Goal: Information Seeking & Learning: Learn about a topic

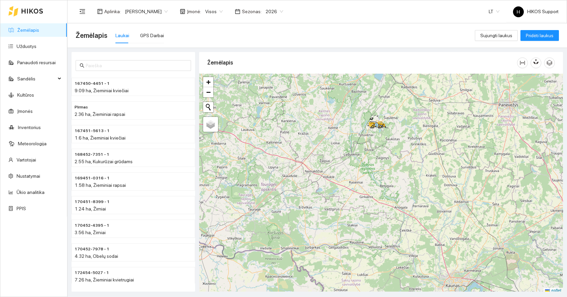
click at [128, 12] on span "[PERSON_NAME]" at bounding box center [146, 11] width 43 height 10
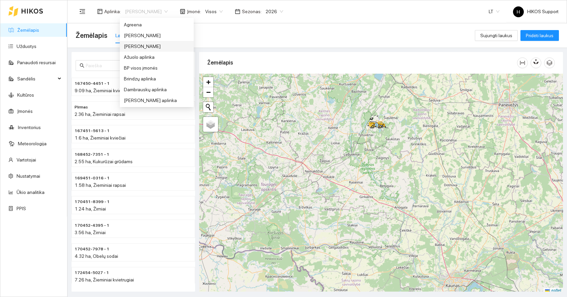
click at [143, 44] on div "[PERSON_NAME]" at bounding box center [157, 46] width 66 height 7
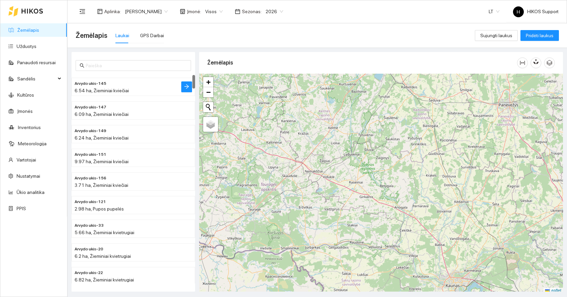
click at [119, 85] on h4 "Arvydo ukis-145" at bounding box center [120, 82] width 91 height 7
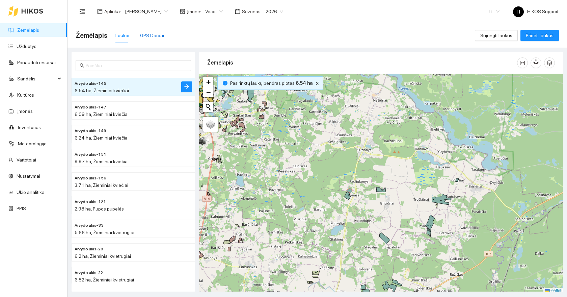
click at [150, 32] on div "GPS Darbai" at bounding box center [152, 35] width 24 height 7
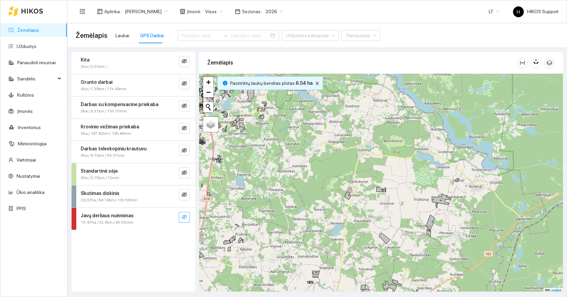
click at [186, 219] on icon "eye-invisible" at bounding box center [184, 216] width 5 height 5
click at [169, 213] on button "button" at bounding box center [170, 217] width 11 height 11
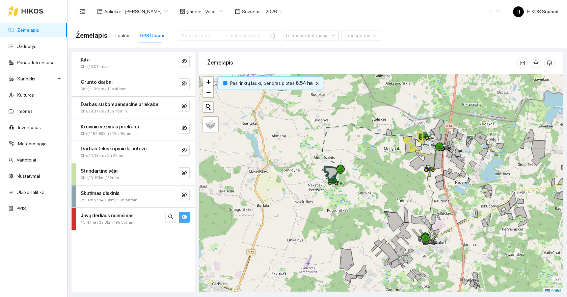
scroll to position [2, 0]
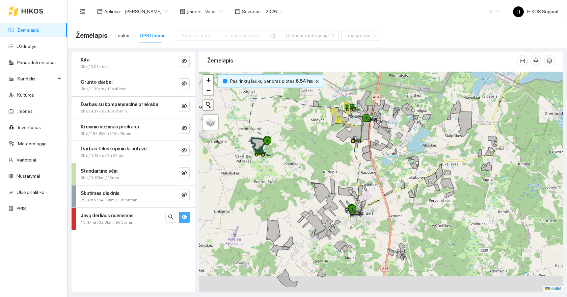
drag, startPoint x: 459, startPoint y: 234, endPoint x: 359, endPoint y: 206, distance: 103.2
click at [359, 206] on div at bounding box center [381, 182] width 364 height 220
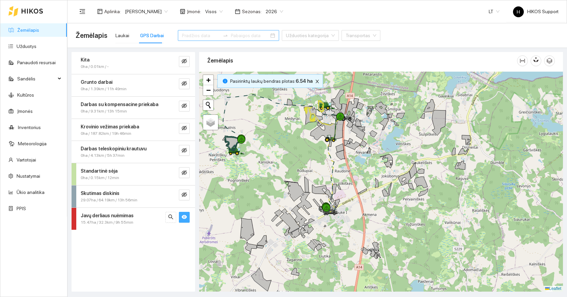
click at [195, 36] on input at bounding box center [201, 35] width 38 height 7
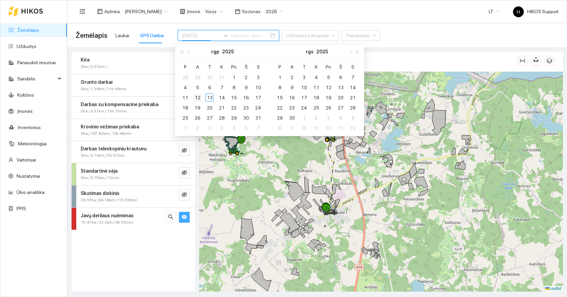
type input "[DATE]"
click at [197, 98] on div "12" at bounding box center [198, 98] width 8 height 8
type input "[DATE]"
click at [211, 98] on div "13" at bounding box center [210, 98] width 8 height 8
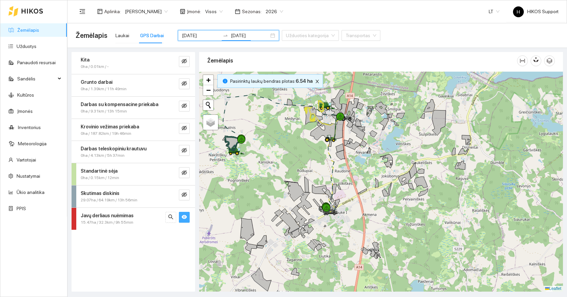
click at [185, 217] on icon "eye" at bounding box center [184, 216] width 5 height 5
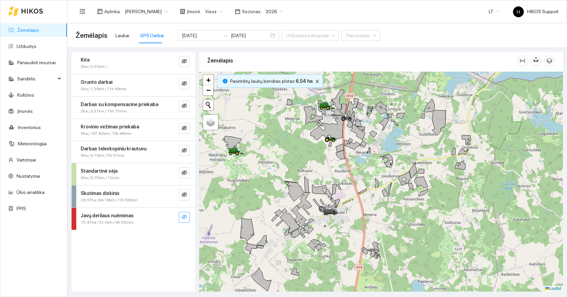
click at [184, 218] on icon "eye-invisible" at bounding box center [184, 216] width 5 height 5
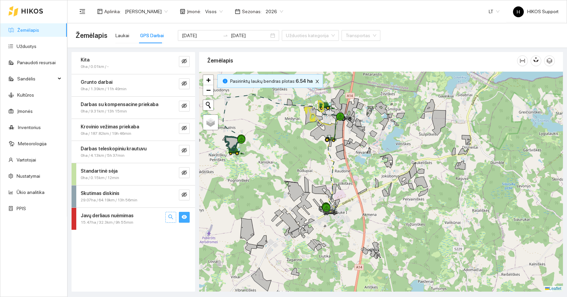
click at [171, 217] on icon "search" at bounding box center [170, 216] width 5 height 5
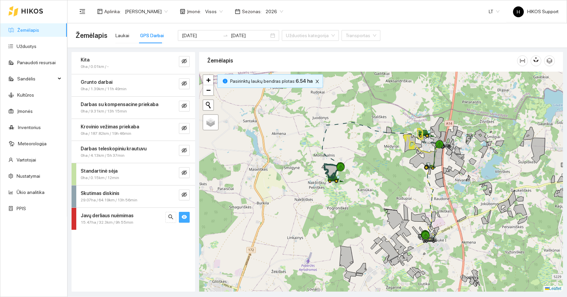
click at [466, 248] on div at bounding box center [381, 182] width 364 height 220
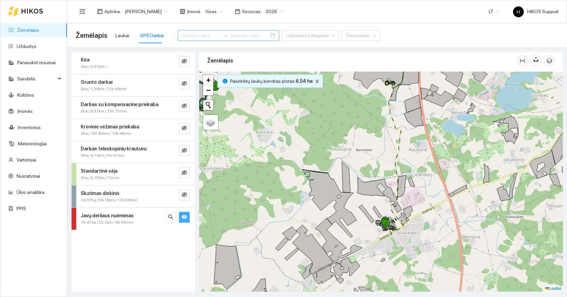
click at [277, 11] on span "2026" at bounding box center [275, 11] width 18 height 10
click at [268, 77] on div "2025" at bounding box center [269, 78] width 18 height 7
click at [199, 38] on input at bounding box center [201, 35] width 38 height 7
click at [192, 40] on div at bounding box center [228, 35] width 101 height 11
click at [188, 36] on input at bounding box center [201, 35] width 38 height 7
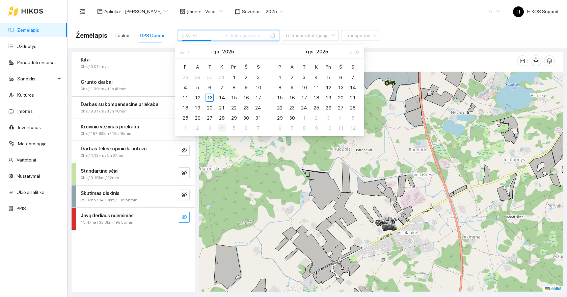
type input "[DATE]"
click at [186, 97] on div "11" at bounding box center [185, 98] width 8 height 8
type input "[DATE]"
click at [211, 96] on div "13" at bounding box center [210, 98] width 8 height 8
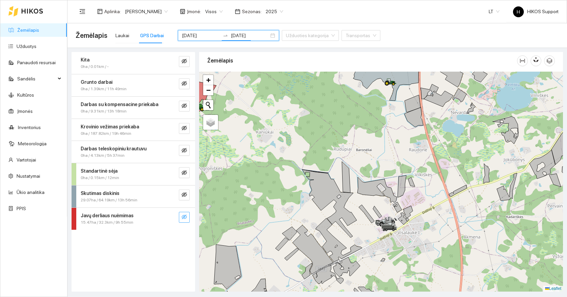
click at [183, 214] on icon "eye-invisible" at bounding box center [184, 216] width 5 height 5
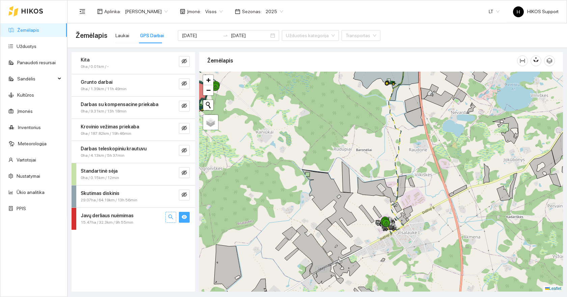
click at [174, 214] on button "button" at bounding box center [170, 217] width 11 height 11
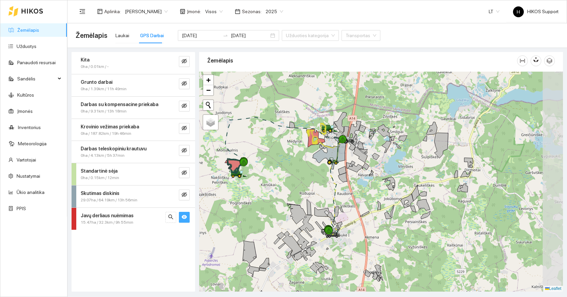
drag, startPoint x: 449, startPoint y: 248, endPoint x: 352, endPoint y: 242, distance: 97.1
click at [352, 242] on div at bounding box center [381, 182] width 364 height 220
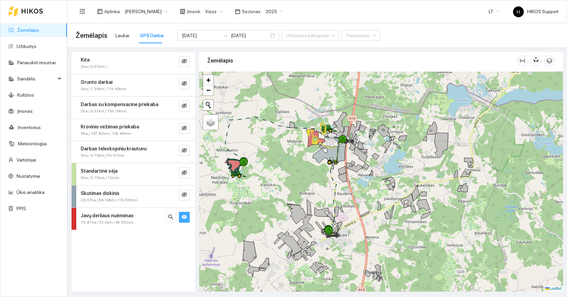
click at [340, 266] on div at bounding box center [381, 182] width 364 height 220
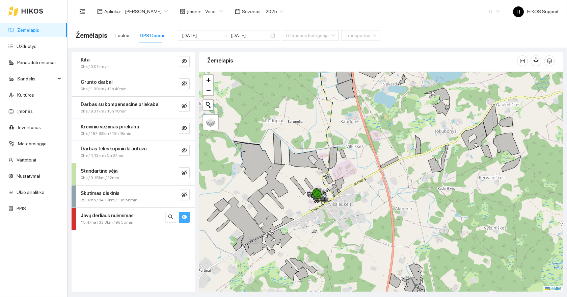
click at [344, 218] on div at bounding box center [381, 182] width 364 height 220
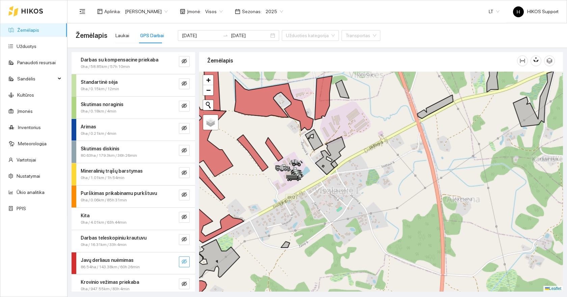
drag, startPoint x: 311, startPoint y: 99, endPoint x: 312, endPoint y: 205, distance: 105.4
click at [312, 205] on div at bounding box center [381, 182] width 364 height 220
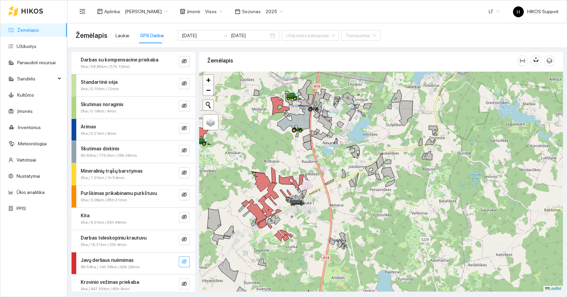
scroll to position [27, 0]
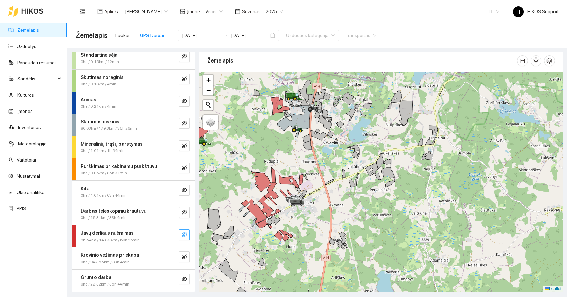
click at [184, 230] on button "button" at bounding box center [184, 234] width 11 height 11
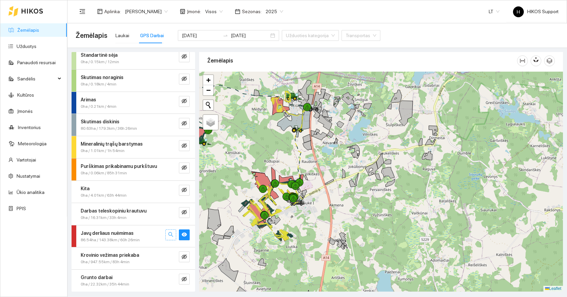
click at [171, 233] on icon "search" at bounding box center [170, 234] width 5 height 5
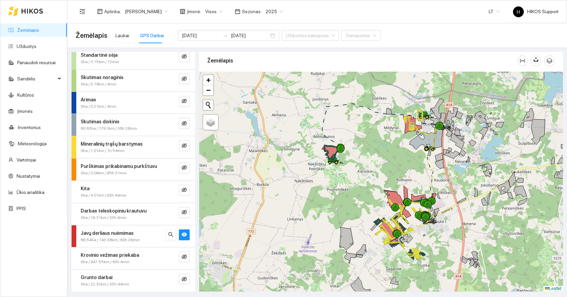
click at [433, 246] on div at bounding box center [381, 182] width 364 height 220
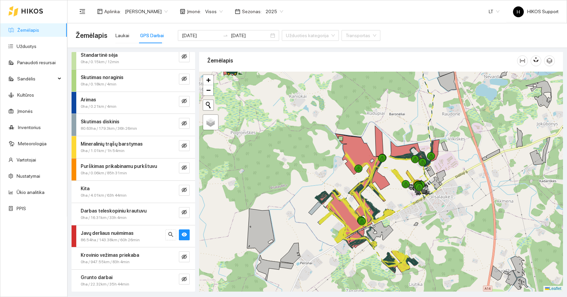
click at [413, 246] on div at bounding box center [381, 182] width 364 height 220
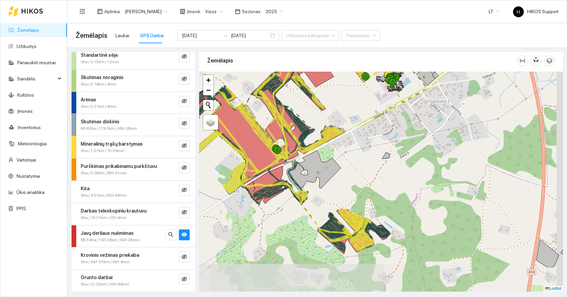
drag, startPoint x: 421, startPoint y: 250, endPoint x: 388, endPoint y: 204, distance: 57.2
click at [388, 204] on div at bounding box center [381, 182] width 364 height 220
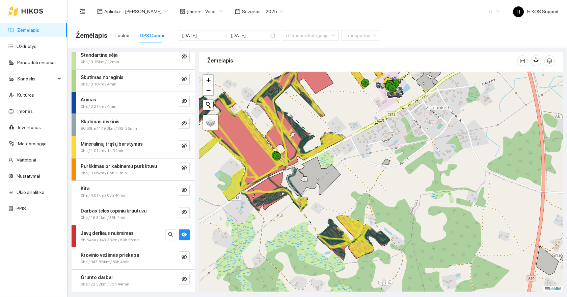
drag, startPoint x: 349, startPoint y: 154, endPoint x: 348, endPoint y: 225, distance: 70.9
click at [349, 225] on div at bounding box center [381, 182] width 364 height 220
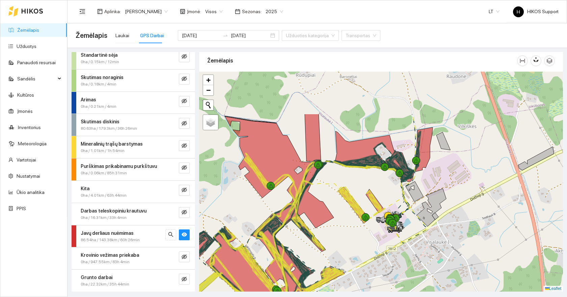
drag, startPoint x: 330, startPoint y: 124, endPoint x: 325, endPoint y: 203, distance: 78.9
click at [325, 203] on div at bounding box center [381, 182] width 364 height 220
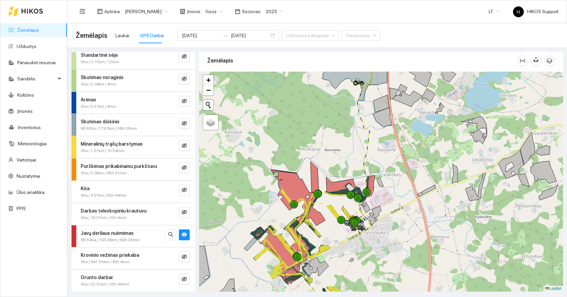
drag, startPoint x: 349, startPoint y: 118, endPoint x: 349, endPoint y: 200, distance: 81.7
click at [349, 200] on div at bounding box center [381, 182] width 364 height 220
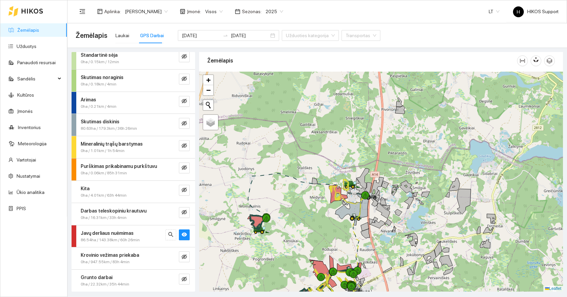
click at [347, 177] on div at bounding box center [381, 182] width 364 height 220
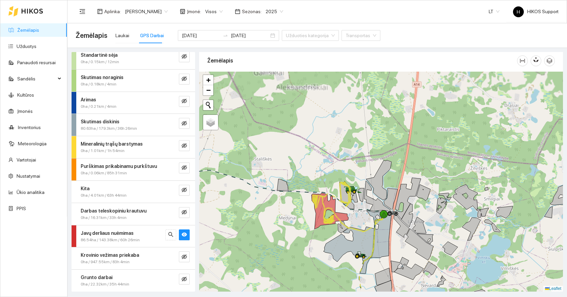
click at [357, 185] on div at bounding box center [381, 182] width 364 height 220
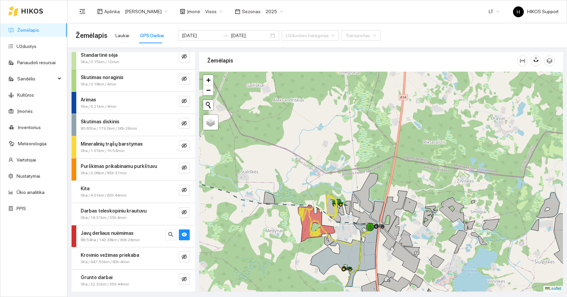
drag, startPoint x: 312, startPoint y: 274, endPoint x: 311, endPoint y: 172, distance: 102.3
click at [311, 172] on div at bounding box center [381, 182] width 364 height 220
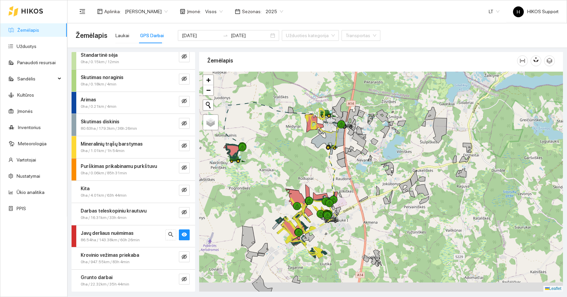
drag, startPoint x: 311, startPoint y: 199, endPoint x: 317, endPoint y: 178, distance: 22.0
click at [317, 178] on div at bounding box center [381, 182] width 364 height 220
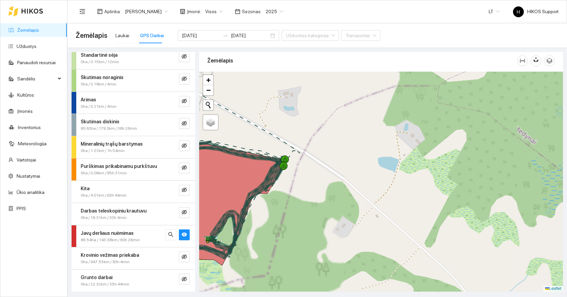
drag, startPoint x: 241, startPoint y: 137, endPoint x: 385, endPoint y: 139, distance: 143.2
click at [385, 140] on div at bounding box center [381, 182] width 364 height 220
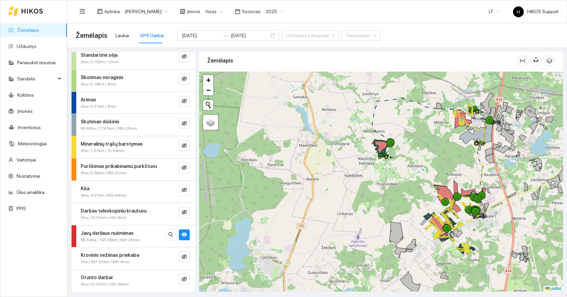
drag, startPoint x: 516, startPoint y: 158, endPoint x: 382, endPoint y: 148, distance: 134.5
click at [382, 148] on div at bounding box center [381, 182] width 364 height 220
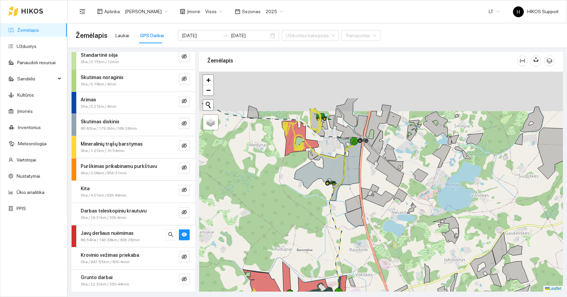
drag, startPoint x: 333, startPoint y: 89, endPoint x: 331, endPoint y: 151, distance: 62.5
click at [332, 151] on div at bounding box center [381, 182] width 364 height 220
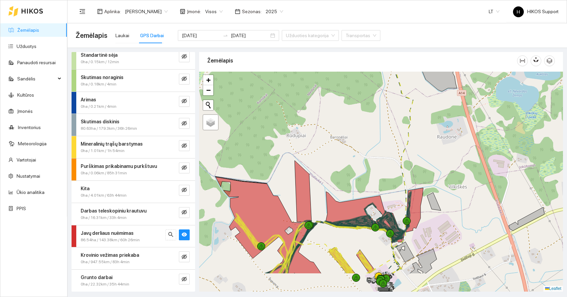
drag, startPoint x: 319, startPoint y: 240, endPoint x: 319, endPoint y: 166, distance: 74.6
click at [319, 166] on div at bounding box center [381, 182] width 364 height 220
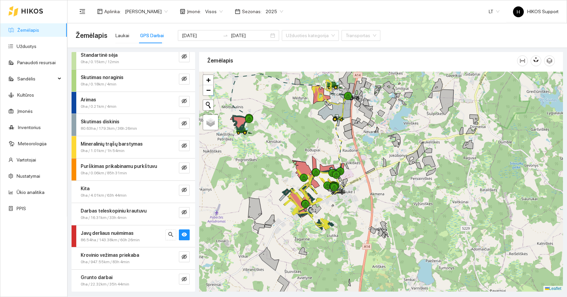
drag, startPoint x: 329, startPoint y: 119, endPoint x: 345, endPoint y: 167, distance: 51.5
click at [345, 167] on div at bounding box center [381, 182] width 364 height 220
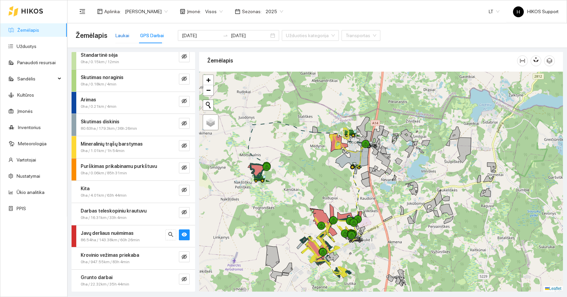
click at [118, 35] on div "Laukai" at bounding box center [122, 35] width 14 height 7
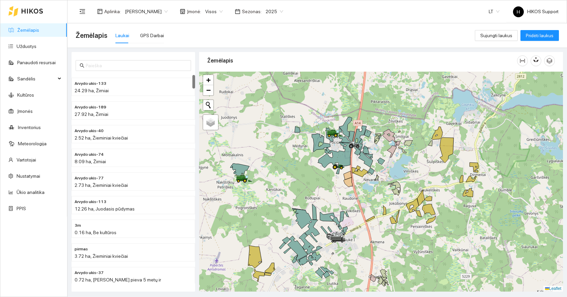
drag, startPoint x: 428, startPoint y: 166, endPoint x: 342, endPoint y: 152, distance: 86.6
click at [342, 152] on div at bounding box center [381, 182] width 364 height 220
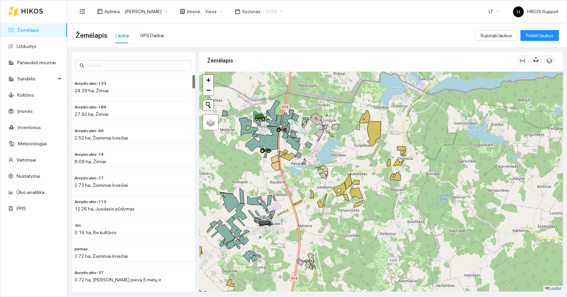
click at [272, 11] on span "2025" at bounding box center [275, 11] width 18 height 10
click at [271, 92] on div "2026" at bounding box center [269, 89] width 18 height 7
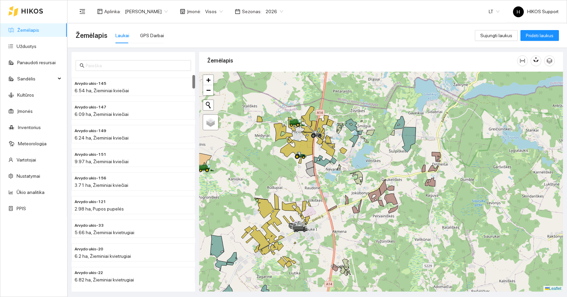
drag, startPoint x: 312, startPoint y: 156, endPoint x: 365, endPoint y: 168, distance: 54.3
click at [365, 168] on div at bounding box center [381, 182] width 364 height 220
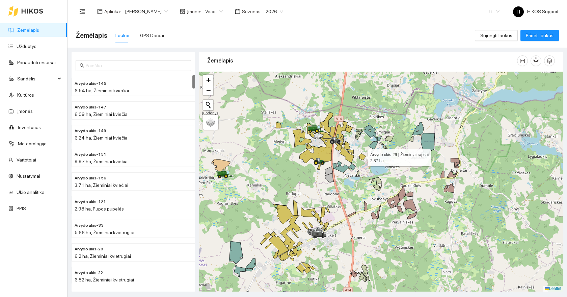
click at [362, 156] on icon at bounding box center [362, 156] width 7 height 7
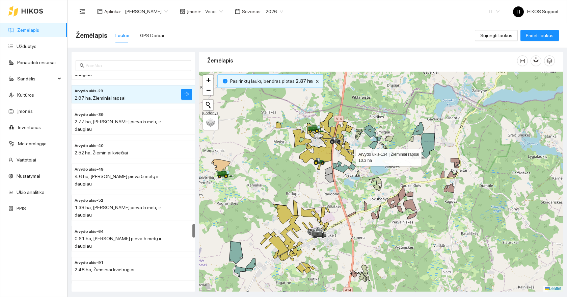
click at [350, 155] on icon at bounding box center [347, 155] width 14 height 16
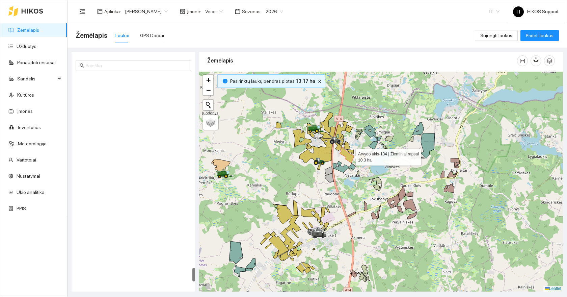
scroll to position [2901, 0]
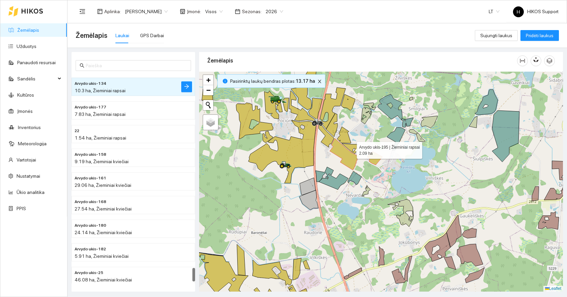
click at [351, 149] on icon at bounding box center [350, 149] width 16 height 10
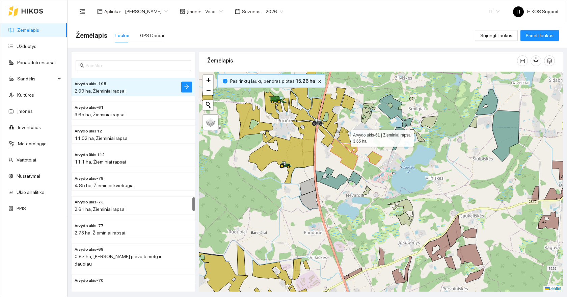
click at [345, 135] on icon at bounding box center [344, 135] width 14 height 17
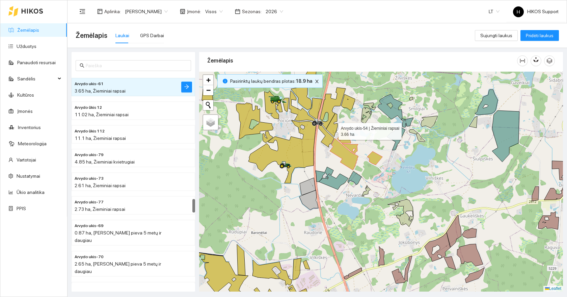
click at [332, 128] on icon at bounding box center [331, 124] width 11 height 23
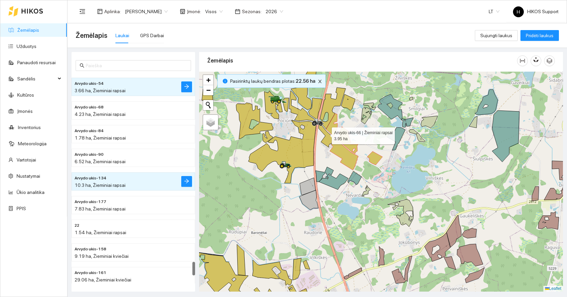
click at [326, 137] on icon at bounding box center [327, 136] width 16 height 24
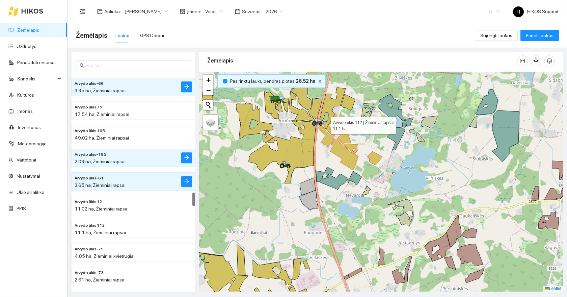
click at [325, 124] on icon at bounding box center [332, 108] width 26 height 42
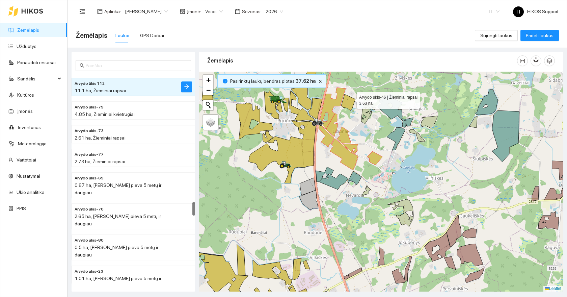
click at [350, 99] on icon at bounding box center [348, 102] width 14 height 16
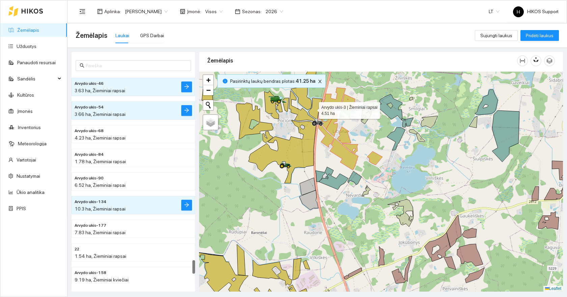
click at [313, 109] on icon at bounding box center [316, 108] width 14 height 21
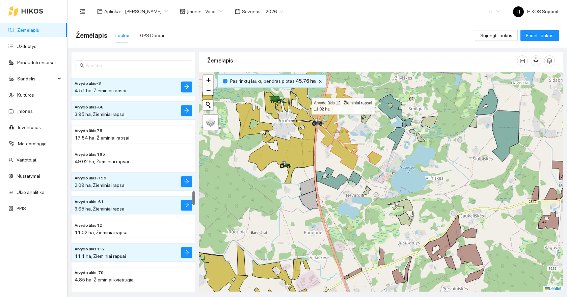
click at [305, 104] on icon at bounding box center [303, 90] width 25 height 40
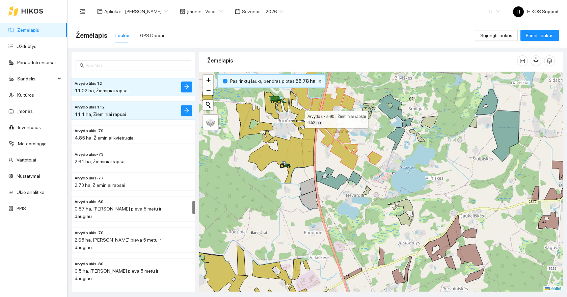
click at [299, 118] on icon at bounding box center [303, 106] width 28 height 31
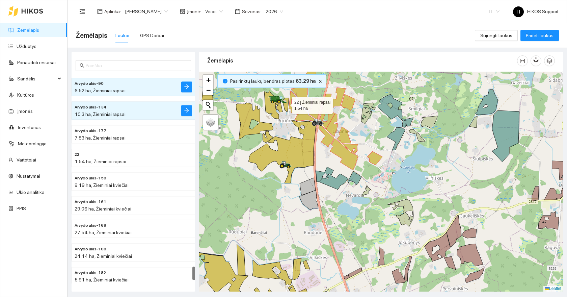
click at [288, 109] on icon at bounding box center [286, 105] width 6 height 14
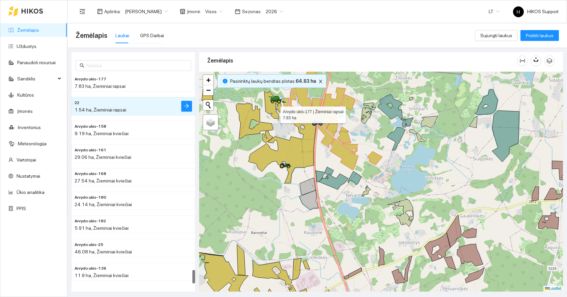
click at [275, 113] on icon at bounding box center [273, 105] width 18 height 28
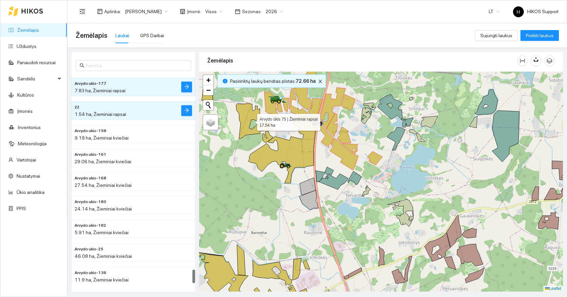
click at [255, 112] on icon at bounding box center [254, 121] width 37 height 36
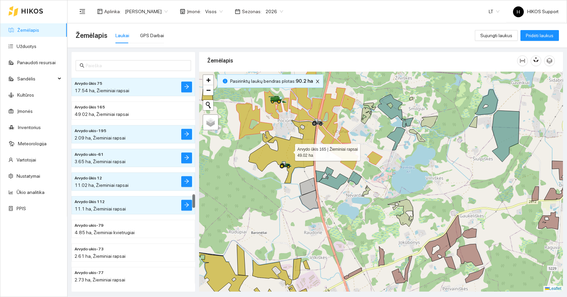
click at [284, 149] on icon at bounding box center [283, 151] width 68 height 63
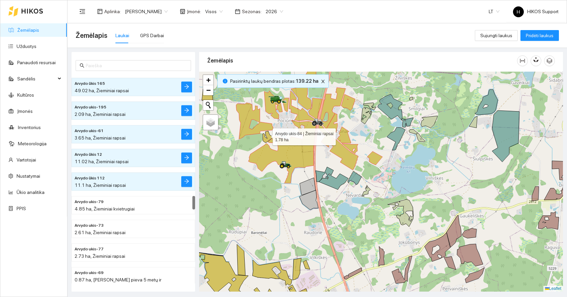
click at [267, 135] on icon at bounding box center [268, 136] width 10 height 11
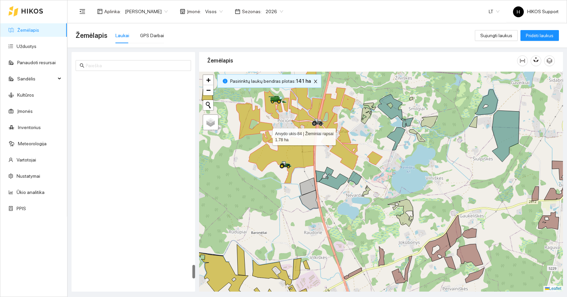
scroll to position [2855, 0]
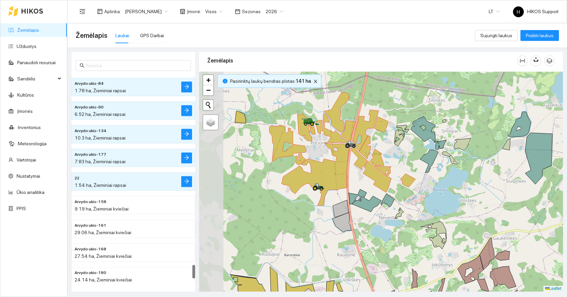
drag, startPoint x: 247, startPoint y: 136, endPoint x: 300, endPoint y: 171, distance: 63.8
click at [300, 171] on div at bounding box center [381, 182] width 364 height 220
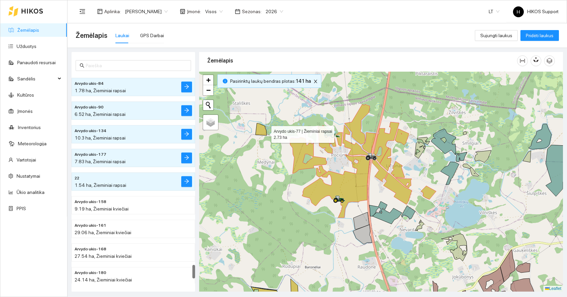
click at [263, 131] on icon at bounding box center [261, 129] width 11 height 12
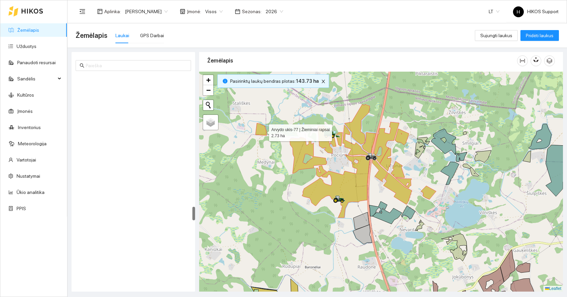
scroll to position [1981, 0]
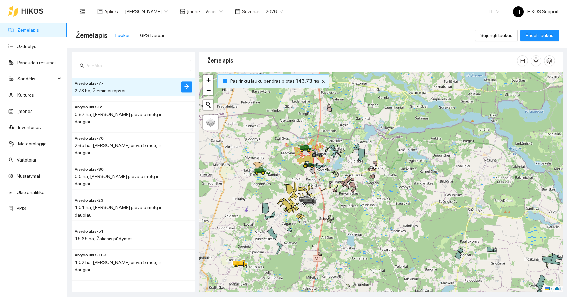
drag, startPoint x: 349, startPoint y: 223, endPoint x: 342, endPoint y: 232, distance: 11.3
click at [342, 232] on div at bounding box center [381, 182] width 364 height 220
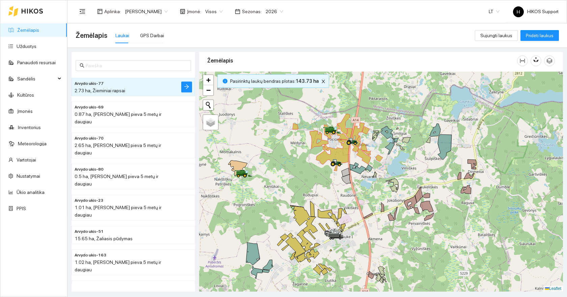
drag, startPoint x: 290, startPoint y: 207, endPoint x: 315, endPoint y: 190, distance: 29.6
click at [315, 190] on div at bounding box center [381, 182] width 364 height 220
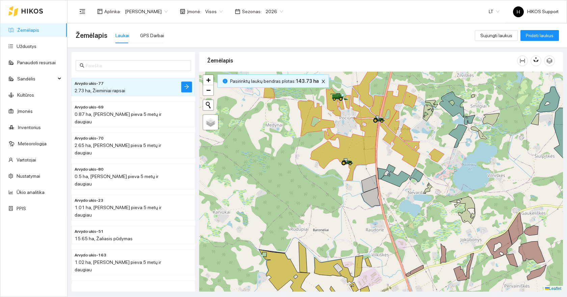
drag, startPoint x: 431, startPoint y: 141, endPoint x: 447, endPoint y: 187, distance: 48.3
click at [447, 187] on div at bounding box center [381, 182] width 364 height 220
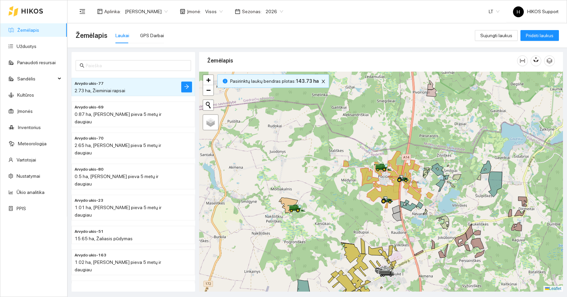
drag, startPoint x: 439, startPoint y: 211, endPoint x: 361, endPoint y: 128, distance: 113.8
click at [361, 128] on div at bounding box center [381, 182] width 364 height 220
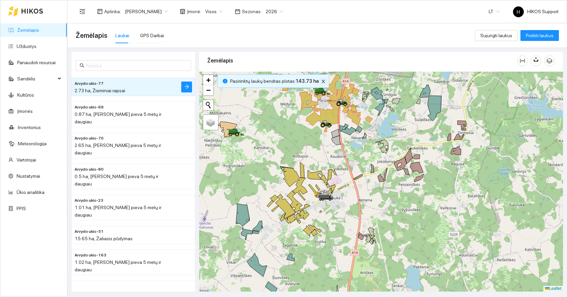
click at [321, 81] on icon "close" at bounding box center [323, 81] width 5 height 5
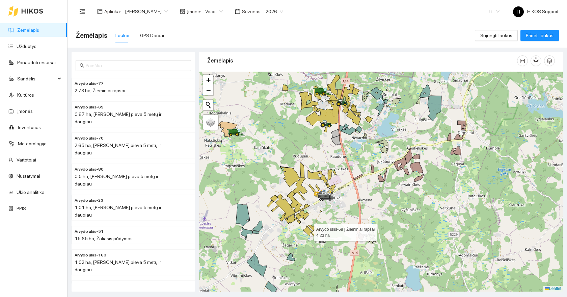
click at [312, 231] on icon at bounding box center [307, 231] width 9 height 10
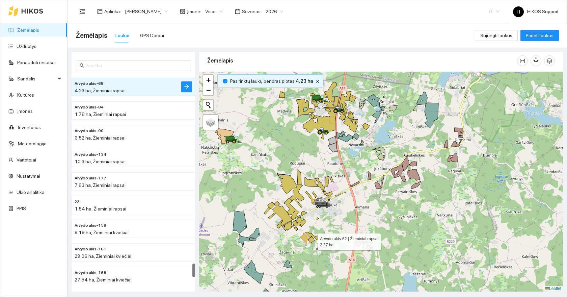
click at [312, 240] on icon at bounding box center [311, 239] width 6 height 6
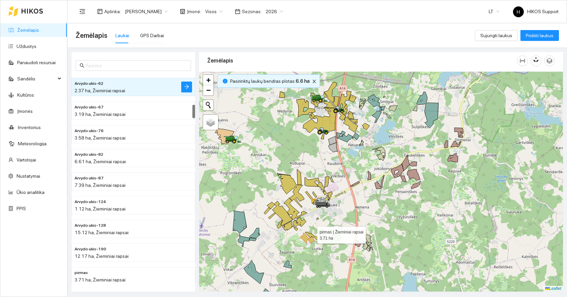
click at [310, 235] on icon at bounding box center [312, 235] width 14 height 7
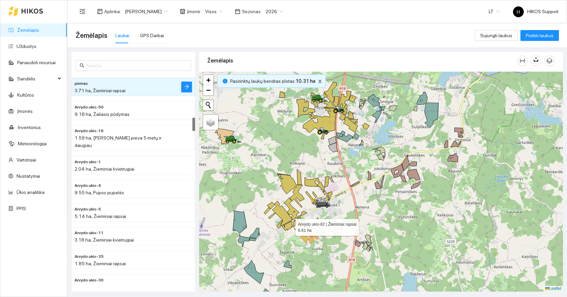
click at [289, 224] on icon at bounding box center [290, 226] width 16 height 10
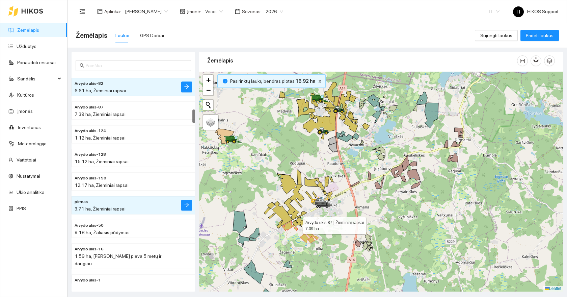
click at [297, 224] on icon at bounding box center [300, 222] width 14 height 10
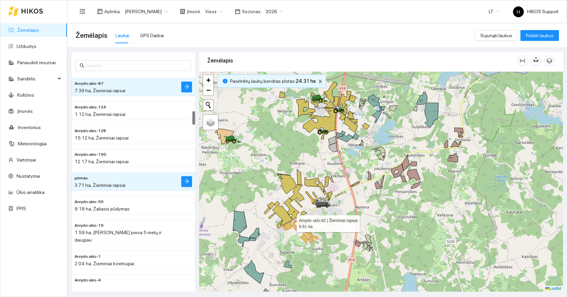
click at [289, 219] on icon at bounding box center [283, 213] width 20 height 25
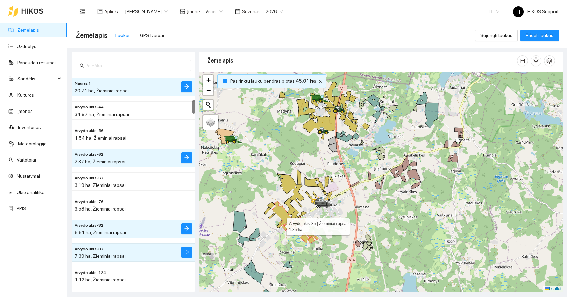
click at [280, 225] on icon at bounding box center [279, 224] width 5 height 8
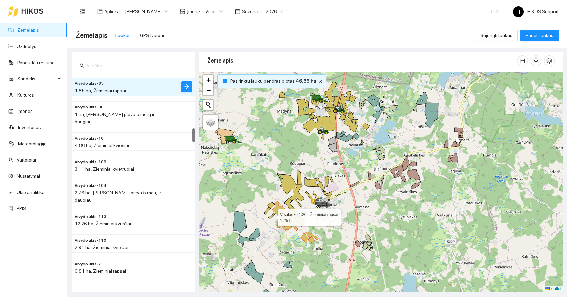
click at [272, 216] on icon at bounding box center [271, 216] width 7 height 6
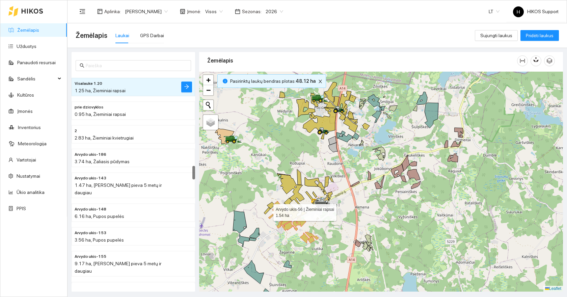
click at [267, 211] on icon at bounding box center [267, 210] width 6 height 7
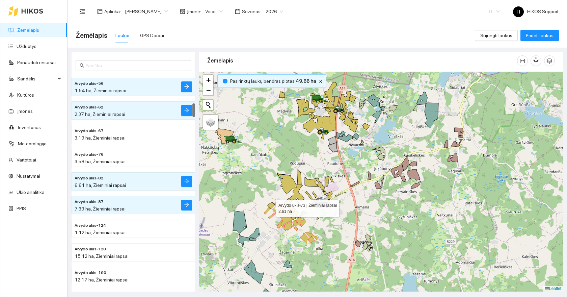
click at [270, 206] on icon at bounding box center [271, 205] width 8 height 7
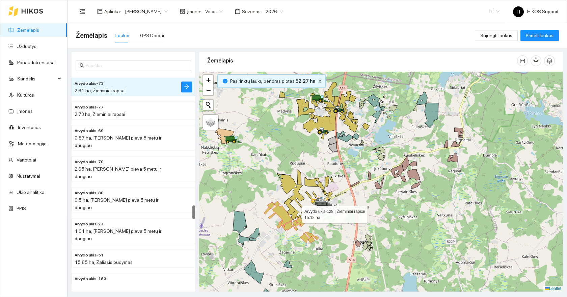
click at [290, 211] on icon at bounding box center [295, 209] width 23 height 22
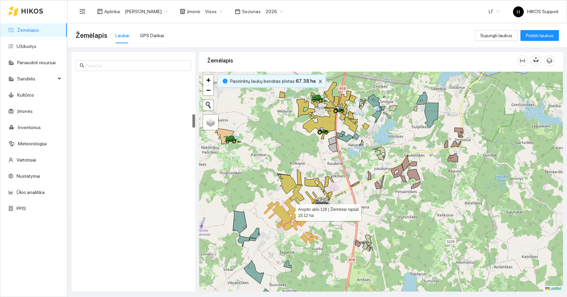
scroll to position [591, 0]
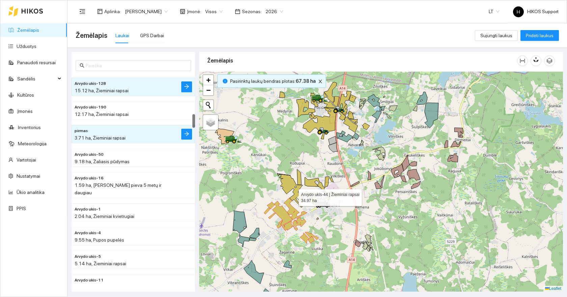
click at [293, 196] on icon at bounding box center [290, 191] width 27 height 34
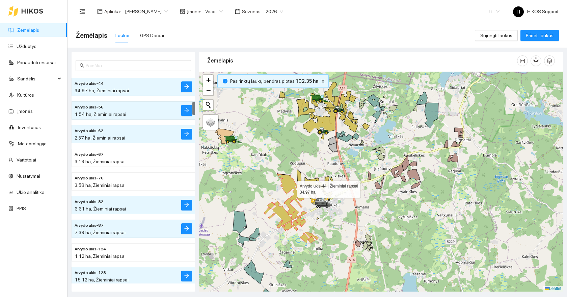
click at [292, 185] on icon at bounding box center [290, 191] width 27 height 34
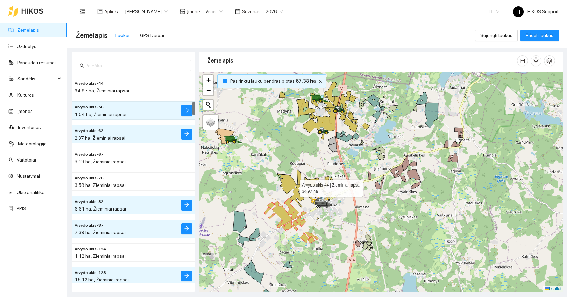
click at [290, 188] on icon at bounding box center [290, 191] width 27 height 34
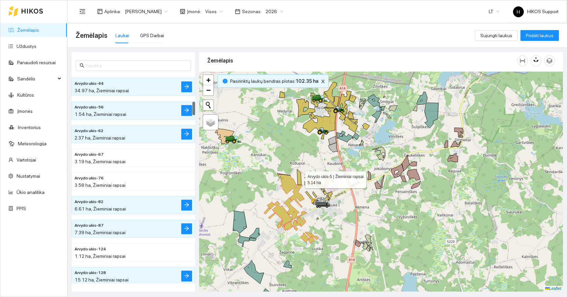
click at [299, 180] on icon at bounding box center [299, 177] width 4 height 16
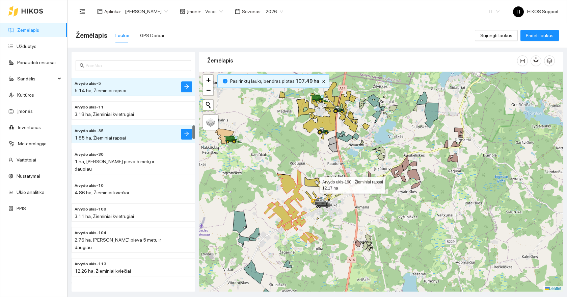
click at [308, 181] on icon at bounding box center [315, 183] width 20 height 13
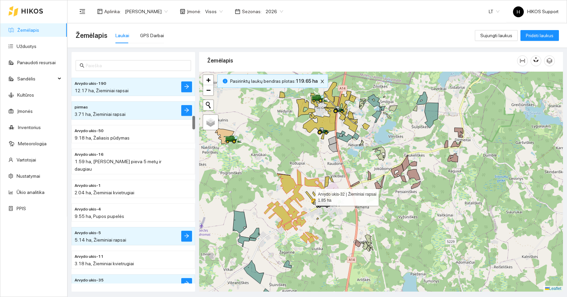
click at [310, 195] on icon at bounding box center [310, 195] width 8 height 9
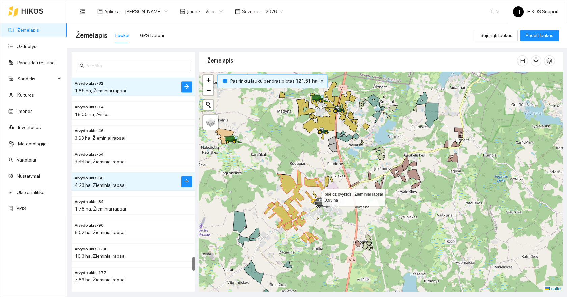
click at [317, 196] on icon at bounding box center [315, 194] width 4 height 6
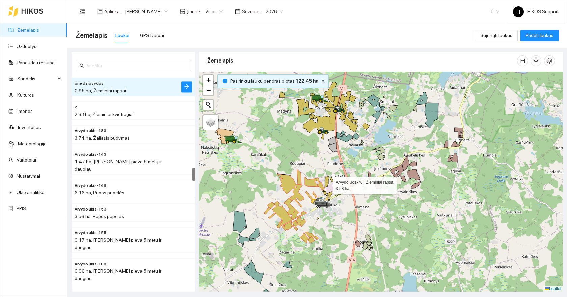
click at [328, 183] on icon at bounding box center [327, 181] width 4 height 11
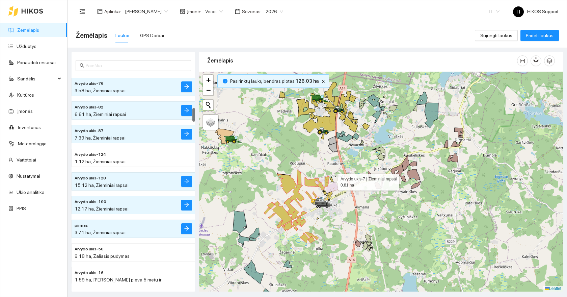
click at [332, 180] on icon at bounding box center [331, 179] width 3 height 5
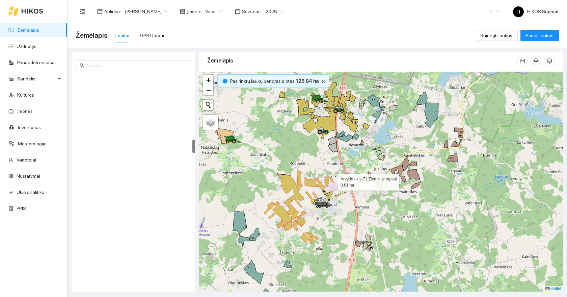
scroll to position [969, 0]
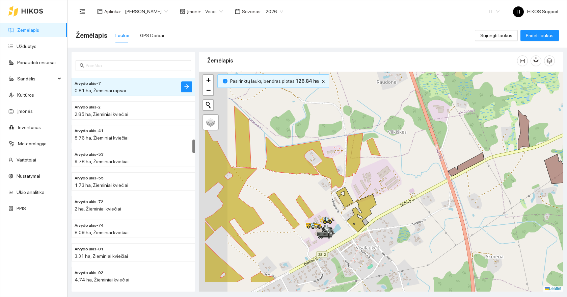
drag, startPoint x: 338, startPoint y: 206, endPoint x: 417, endPoint y: 144, distance: 101.0
click at [417, 144] on div at bounding box center [381, 182] width 364 height 220
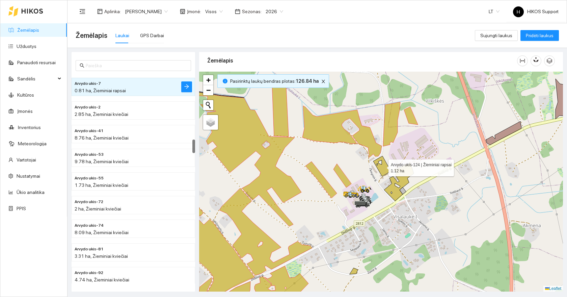
click at [383, 168] on icon at bounding box center [383, 166] width 18 height 20
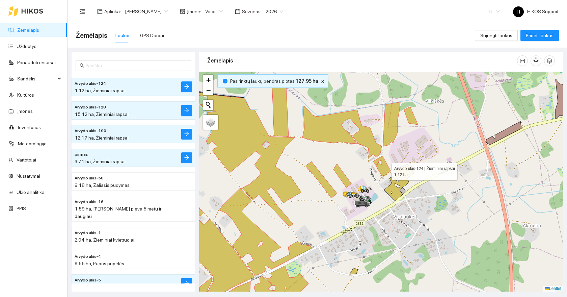
click at [386, 170] on icon at bounding box center [383, 166] width 18 height 20
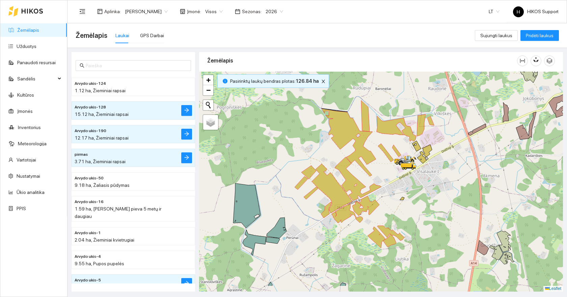
drag, startPoint x: 395, startPoint y: 216, endPoint x: 420, endPoint y: 188, distance: 37.5
click at [420, 188] on div at bounding box center [381, 182] width 364 height 220
click at [321, 81] on icon "close" at bounding box center [323, 81] width 5 height 5
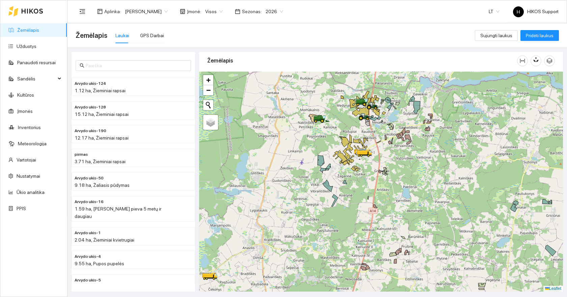
click at [336, 122] on div at bounding box center [381, 182] width 364 height 220
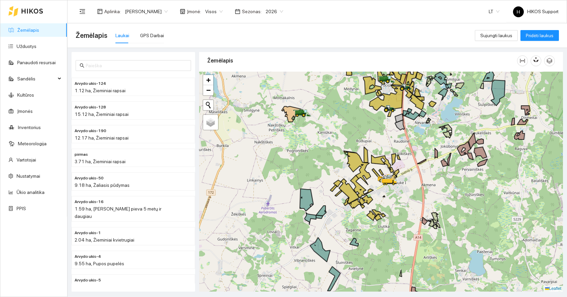
click at [342, 108] on div at bounding box center [381, 182] width 364 height 220
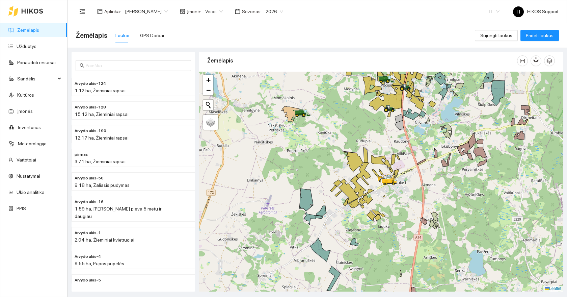
click at [342, 108] on div at bounding box center [381, 182] width 364 height 220
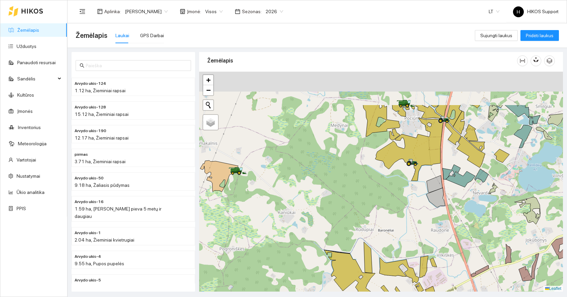
drag, startPoint x: 349, startPoint y: 135, endPoint x: 296, endPoint y: 200, distance: 84.2
click at [298, 200] on div at bounding box center [381, 182] width 364 height 220
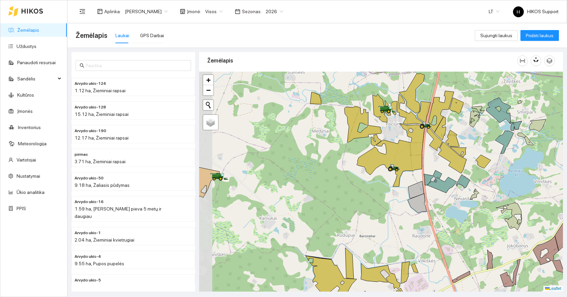
drag, startPoint x: 274, startPoint y: 224, endPoint x: 333, endPoint y: 193, distance: 66.5
click at [333, 193] on div at bounding box center [381, 182] width 364 height 220
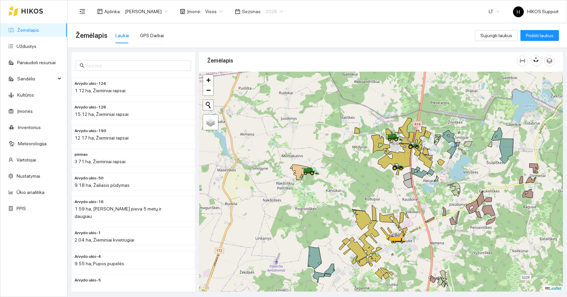
click at [268, 11] on span "2026" at bounding box center [275, 11] width 18 height 10
click at [268, 78] on div "2025" at bounding box center [269, 78] width 18 height 7
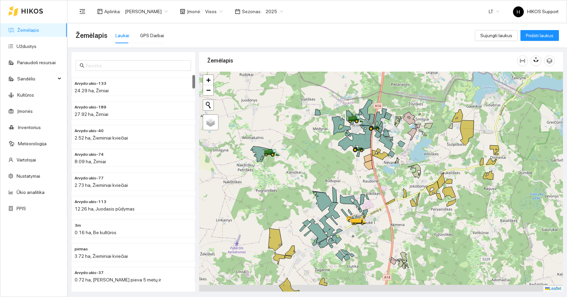
drag, startPoint x: 466, startPoint y: 167, endPoint x: 423, endPoint y: 126, distance: 59.7
click at [423, 126] on div at bounding box center [381, 182] width 364 height 220
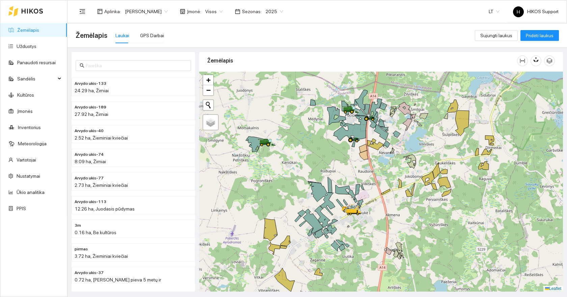
drag, startPoint x: 317, startPoint y: 119, endPoint x: 316, endPoint y: 168, distance: 48.3
click at [316, 168] on div at bounding box center [381, 182] width 364 height 220
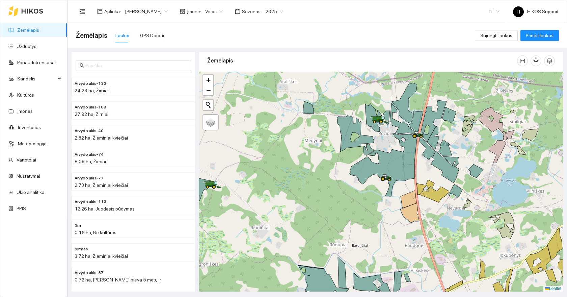
drag, startPoint x: 265, startPoint y: 195, endPoint x: 363, endPoint y: 191, distance: 97.7
click at [363, 191] on div at bounding box center [381, 182] width 364 height 220
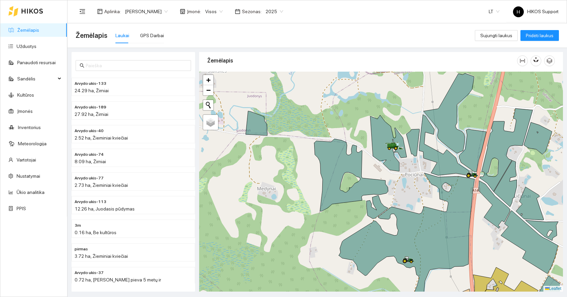
drag, startPoint x: 461, startPoint y: 171, endPoint x: 393, endPoint y: 176, distance: 67.7
click at [399, 176] on div at bounding box center [381, 182] width 364 height 220
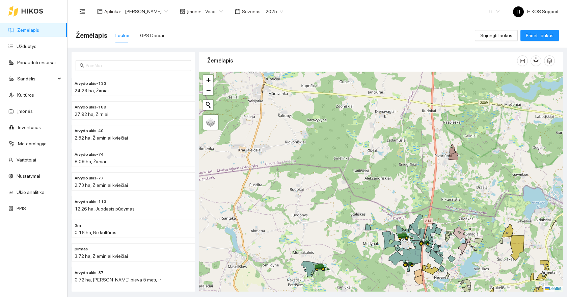
drag, startPoint x: 476, startPoint y: 262, endPoint x: 388, endPoint y: 210, distance: 102.1
click at [388, 210] on div at bounding box center [381, 182] width 364 height 220
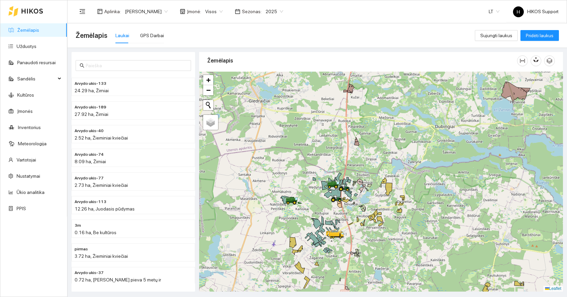
drag, startPoint x: 351, startPoint y: 201, endPoint x: 360, endPoint y: 135, distance: 66.9
click at [360, 135] on div at bounding box center [381, 182] width 364 height 220
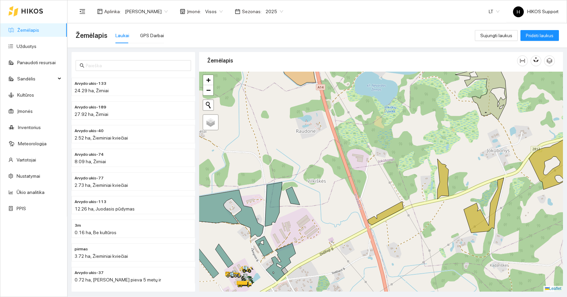
drag, startPoint x: 367, startPoint y: 136, endPoint x: 380, endPoint y: 187, distance: 52.3
click at [380, 187] on div at bounding box center [381, 182] width 364 height 220
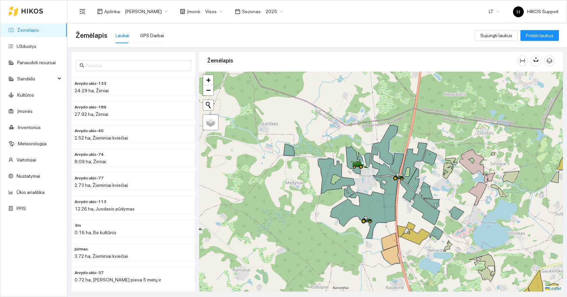
drag, startPoint x: 368, startPoint y: 181, endPoint x: 368, endPoint y: 161, distance: 19.2
click at [368, 162] on div at bounding box center [381, 182] width 364 height 220
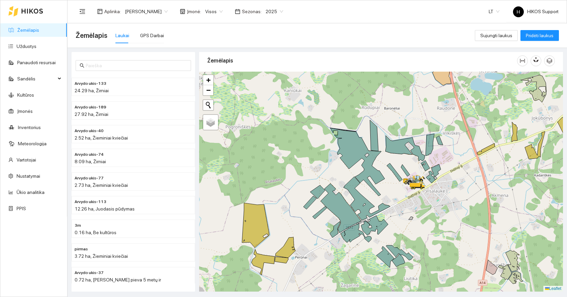
drag, startPoint x: 397, startPoint y: 116, endPoint x: 391, endPoint y: 224, distance: 107.6
click at [391, 224] on div at bounding box center [381, 182] width 364 height 220
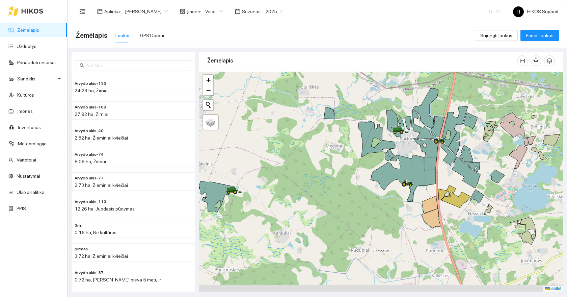
drag, startPoint x: 387, startPoint y: 267, endPoint x: 391, endPoint y: 198, distance: 69.0
click at [391, 198] on div at bounding box center [381, 182] width 364 height 220
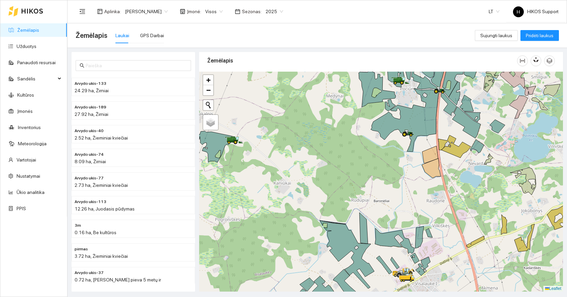
drag, startPoint x: 378, startPoint y: 134, endPoint x: 361, endPoint y: 173, distance: 42.1
click at [361, 173] on div at bounding box center [381, 182] width 364 height 220
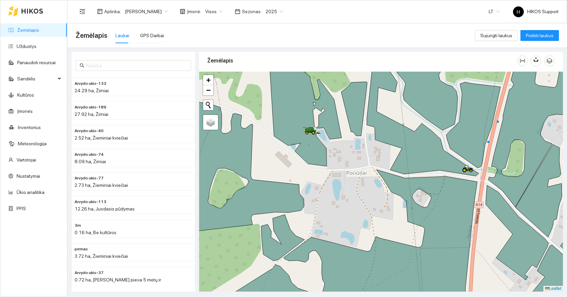
drag, startPoint x: 350, startPoint y: 182, endPoint x: 376, endPoint y: 160, distance: 34.2
click at [376, 160] on div at bounding box center [381, 182] width 364 height 220
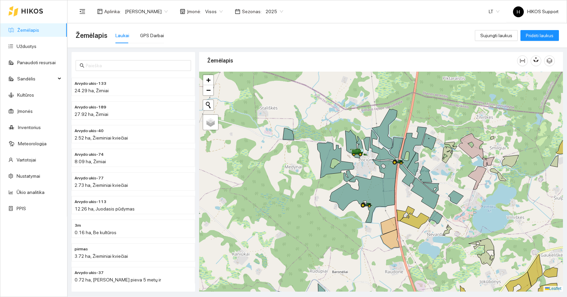
drag, startPoint x: 308, startPoint y: 242, endPoint x: 418, endPoint y: 209, distance: 114.4
click at [418, 209] on div at bounding box center [381, 182] width 364 height 220
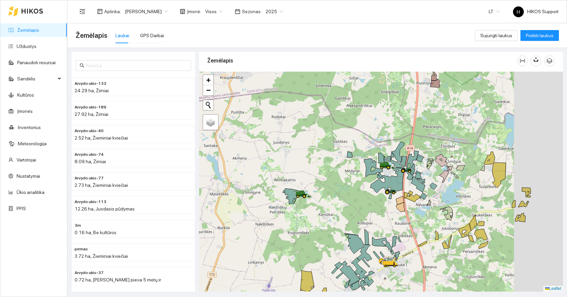
drag, startPoint x: 455, startPoint y: 200, endPoint x: 388, endPoint y: 198, distance: 66.6
click at [388, 198] on div at bounding box center [381, 182] width 364 height 220
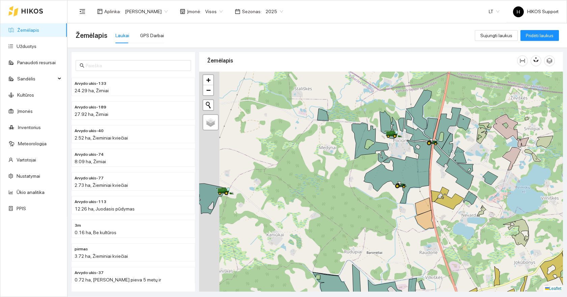
drag, startPoint x: 272, startPoint y: 202, endPoint x: 302, endPoint y: 224, distance: 37.4
click at [302, 224] on div at bounding box center [381, 182] width 364 height 220
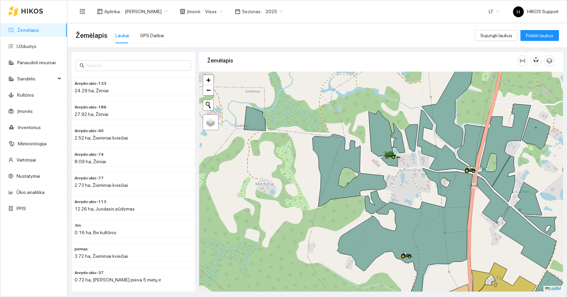
drag, startPoint x: 424, startPoint y: 196, endPoint x: 375, endPoint y: 157, distance: 63.0
click at [375, 157] on div at bounding box center [381, 182] width 364 height 220
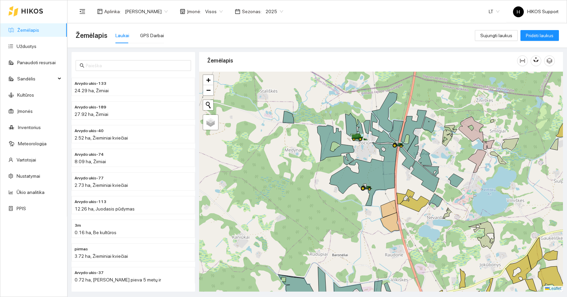
drag, startPoint x: 346, startPoint y: 197, endPoint x: 360, endPoint y: 180, distance: 22.1
click at [360, 180] on div at bounding box center [381, 182] width 364 height 220
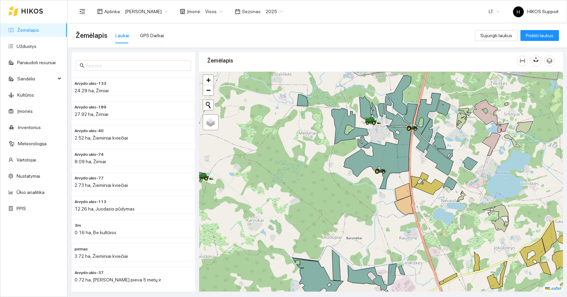
drag, startPoint x: 330, startPoint y: 193, endPoint x: 381, endPoint y: 193, distance: 51.0
click at [381, 193] on div at bounding box center [381, 182] width 364 height 220
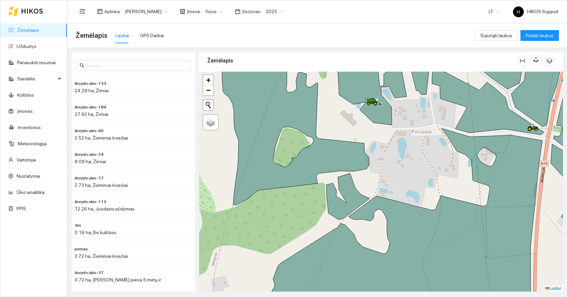
drag, startPoint x: 442, startPoint y: 163, endPoint x: 355, endPoint y: 169, distance: 88.0
click at [355, 169] on div at bounding box center [381, 182] width 364 height 220
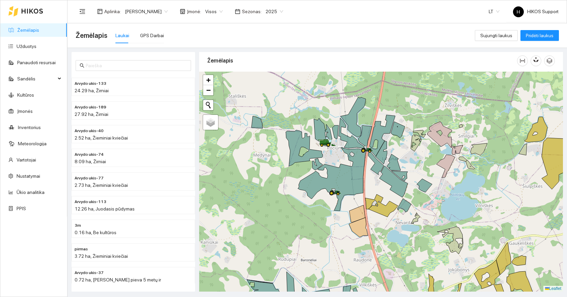
drag, startPoint x: 398, startPoint y: 204, endPoint x: 388, endPoint y: 191, distance: 16.2
click at [388, 191] on div at bounding box center [381, 182] width 364 height 220
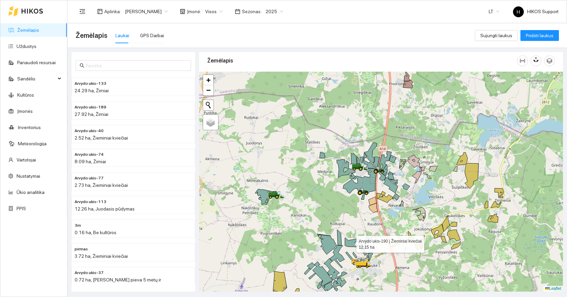
drag, startPoint x: 351, startPoint y: 242, endPoint x: 365, endPoint y: 166, distance: 78.1
click at [365, 238] on icon at bounding box center [355, 244] width 20 height 13
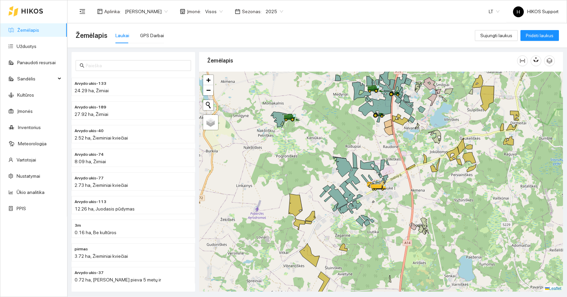
drag, startPoint x: 374, startPoint y: 203, endPoint x: 362, endPoint y: 196, distance: 14.2
click at [370, 200] on div at bounding box center [381, 182] width 364 height 220
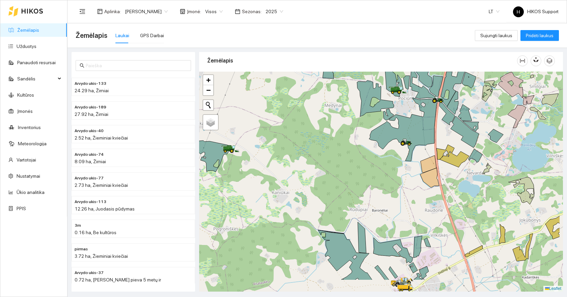
drag, startPoint x: 410, startPoint y: 191, endPoint x: 353, endPoint y: 129, distance: 84.1
click at [355, 131] on div at bounding box center [381, 182] width 364 height 220
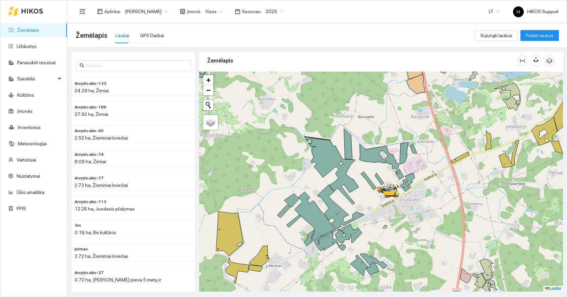
drag, startPoint x: 410, startPoint y: 208, endPoint x: 393, endPoint y: 206, distance: 16.9
click at [393, 206] on div at bounding box center [381, 182] width 364 height 220
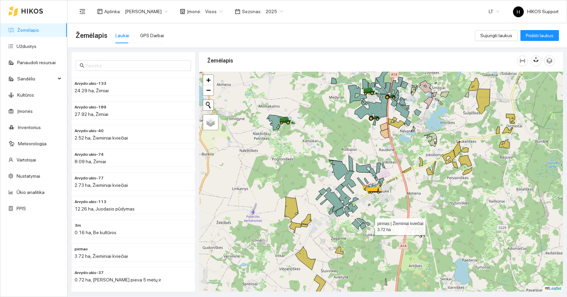
click at [367, 223] on icon at bounding box center [364, 221] width 14 height 7
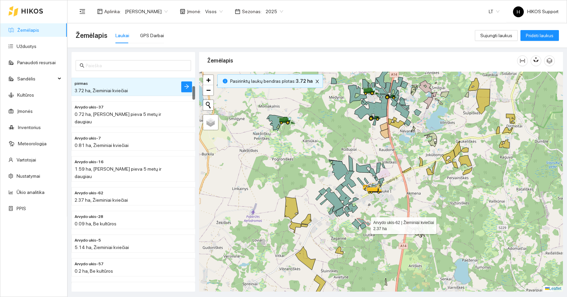
click at [365, 224] on icon at bounding box center [363, 226] width 6 height 6
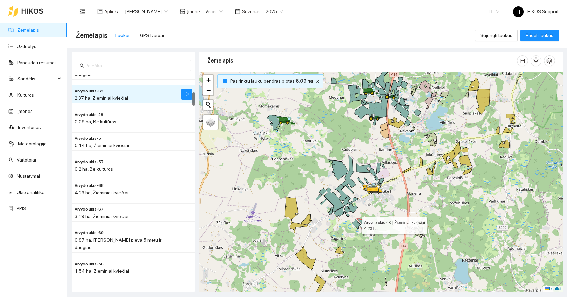
click at [356, 224] on icon at bounding box center [356, 224] width 9 height 10
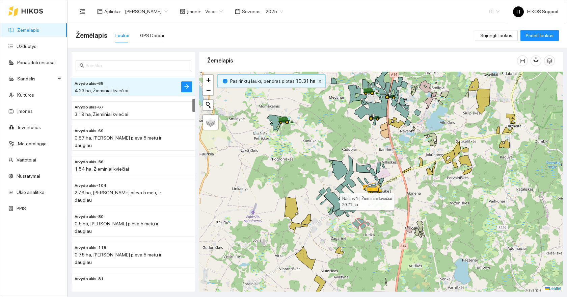
click at [339, 207] on icon at bounding box center [334, 199] width 20 height 25
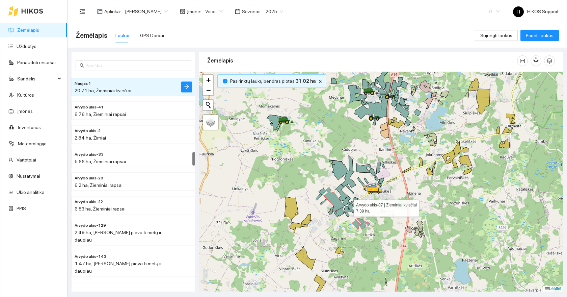
click at [349, 206] on icon at bounding box center [351, 208] width 14 height 10
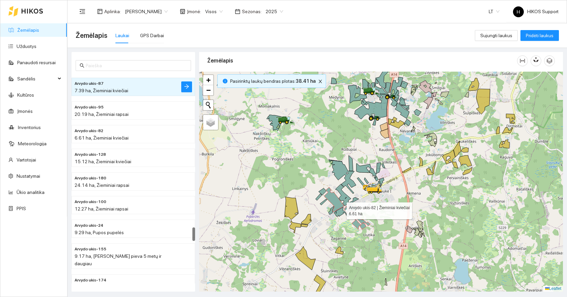
click at [341, 209] on icon at bounding box center [342, 212] width 16 height 10
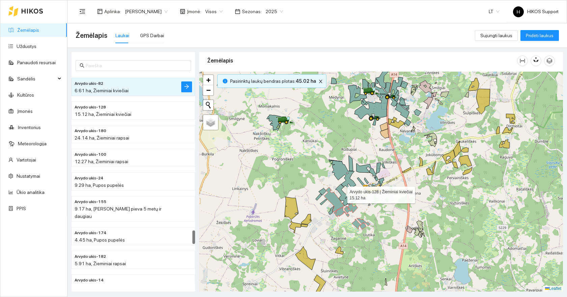
click at [341, 193] on icon at bounding box center [347, 195] width 23 height 22
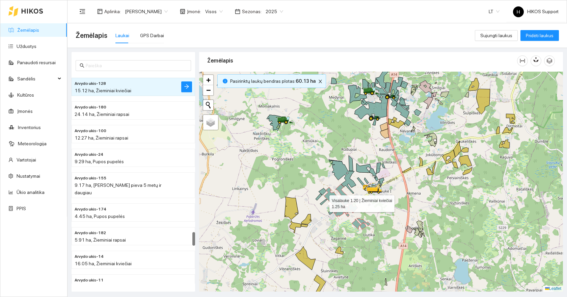
click at [324, 202] on icon at bounding box center [323, 202] width 7 height 6
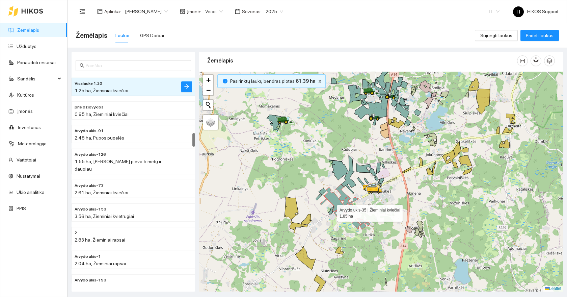
click at [331, 211] on icon at bounding box center [331, 210] width 5 height 8
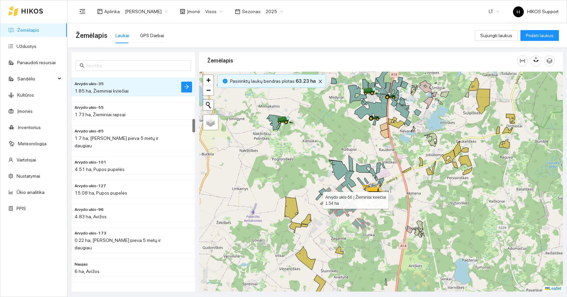
click at [317, 199] on icon at bounding box center [319, 197] width 6 height 7
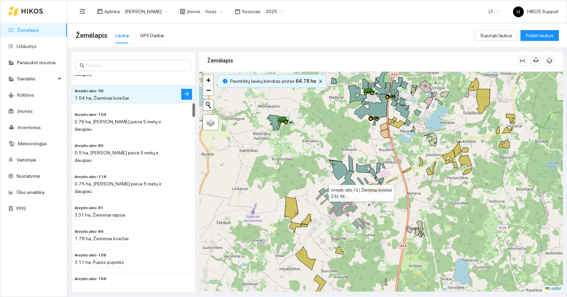
click at [320, 192] on icon at bounding box center [323, 191] width 8 height 7
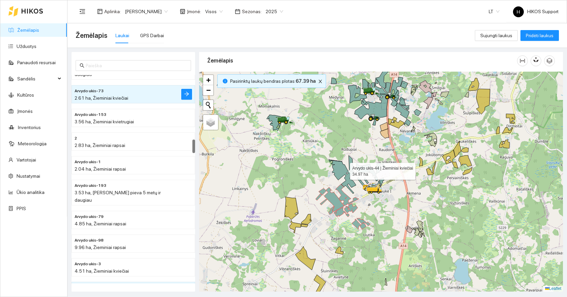
click at [343, 169] on icon at bounding box center [342, 177] width 27 height 34
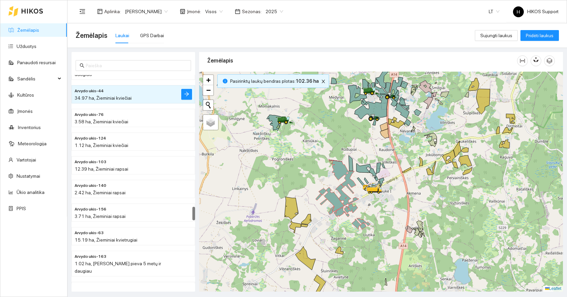
click at [351, 162] on icon at bounding box center [351, 163] width 4 height 16
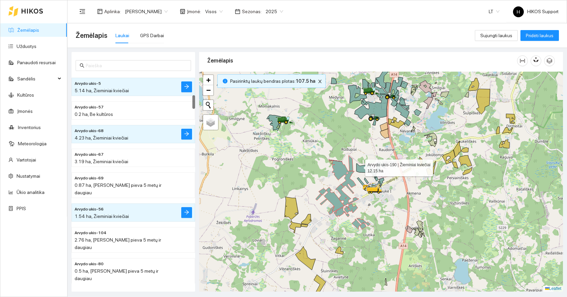
click at [360, 167] on icon at bounding box center [367, 169] width 20 height 13
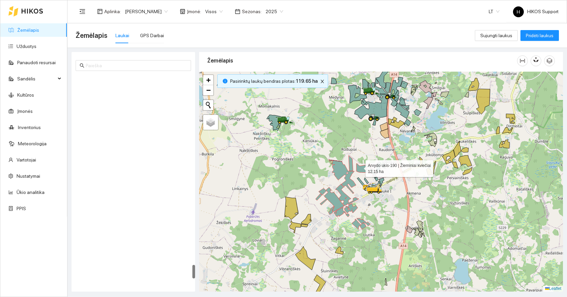
scroll to position [2858, 0]
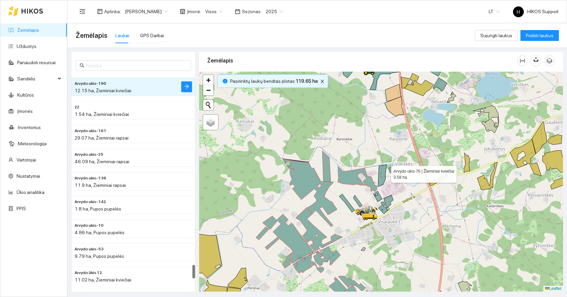
click at [385, 173] on icon at bounding box center [382, 175] width 9 height 22
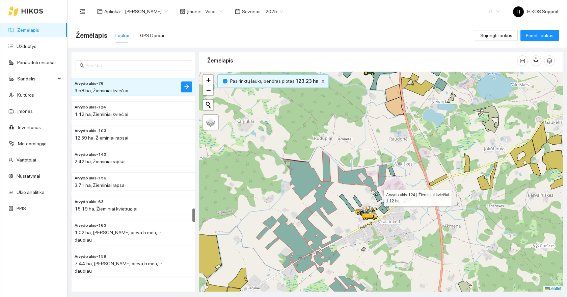
click at [376, 198] on icon at bounding box center [378, 196] width 9 height 10
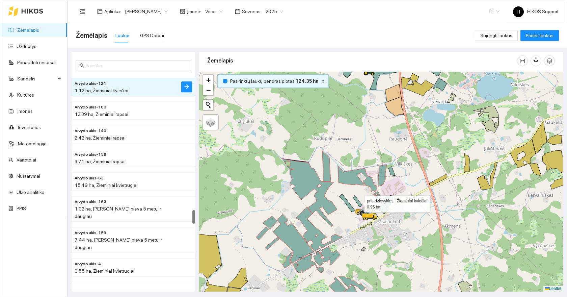
click at [359, 202] on icon at bounding box center [358, 201] width 9 height 12
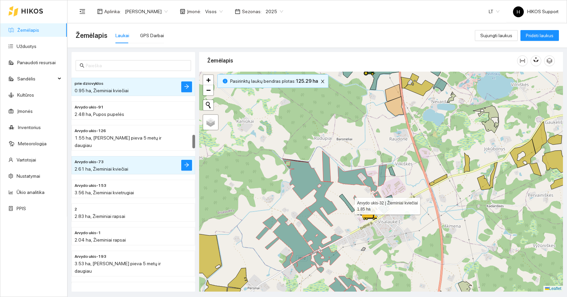
click at [348, 204] on icon at bounding box center [347, 203] width 16 height 18
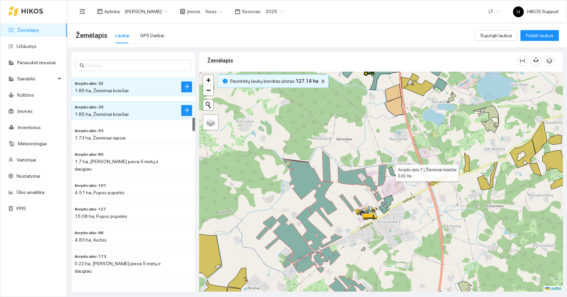
click at [390, 171] on icon at bounding box center [392, 170] width 7 height 9
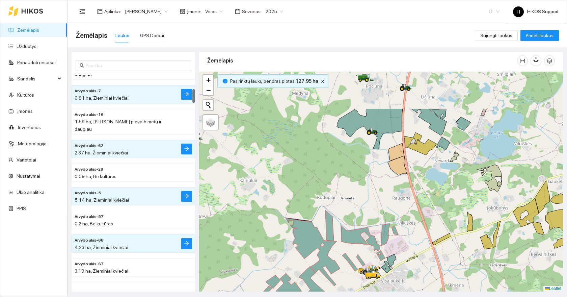
drag, startPoint x: 342, startPoint y: 127, endPoint x: 345, endPoint y: 186, distance: 59.2
click at [345, 186] on div at bounding box center [381, 182] width 364 height 220
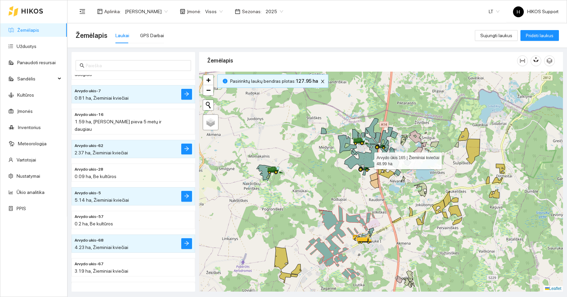
click at [368, 159] on icon at bounding box center [361, 159] width 34 height 32
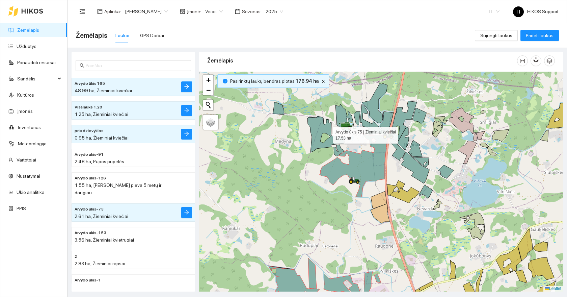
click at [327, 133] on icon at bounding box center [326, 134] width 37 height 36
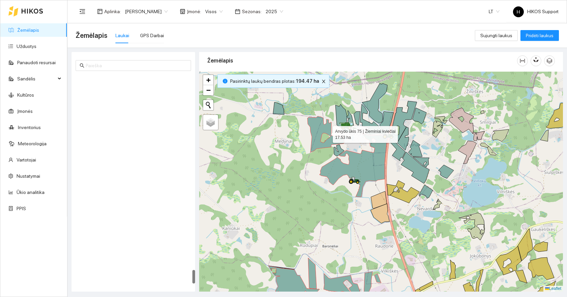
scroll to position [2933, 0]
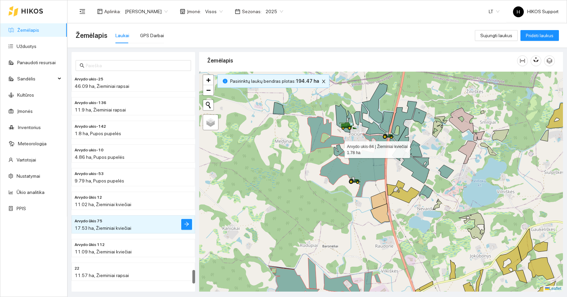
click at [337, 149] on div at bounding box center [381, 182] width 364 height 220
click at [340, 155] on icon at bounding box center [354, 164] width 68 height 63
click at [337, 151] on div at bounding box center [381, 182] width 364 height 220
click at [340, 152] on icon at bounding box center [339, 150] width 10 height 11
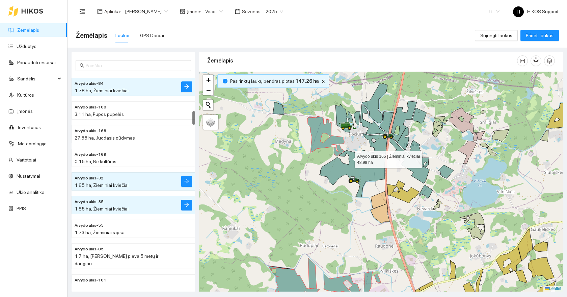
click at [355, 160] on icon at bounding box center [354, 164] width 68 height 63
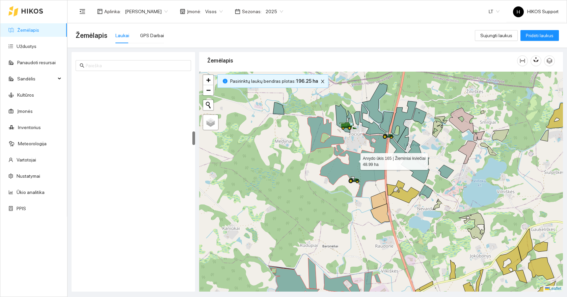
scroll to position [851, 0]
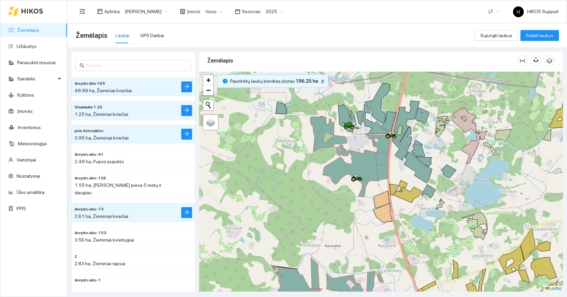
drag, startPoint x: 281, startPoint y: 162, endPoint x: 366, endPoint y: 147, distance: 86.8
click at [367, 147] on div at bounding box center [381, 182] width 364 height 220
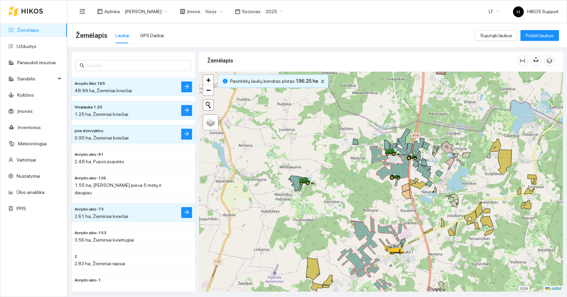
drag, startPoint x: 432, startPoint y: 193, endPoint x: 384, endPoint y: 191, distance: 48.7
click at [384, 191] on div at bounding box center [381, 182] width 364 height 220
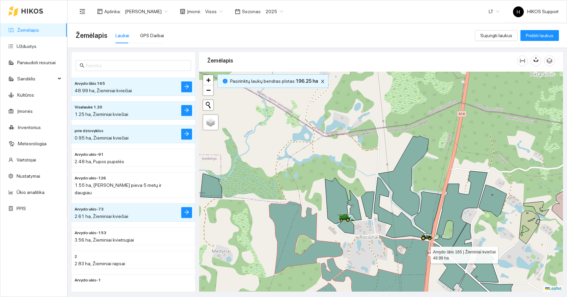
drag, startPoint x: 426, startPoint y: 253, endPoint x: 423, endPoint y: 241, distance: 12.1
click at [426, 250] on icon at bounding box center [362, 274] width 135 height 78
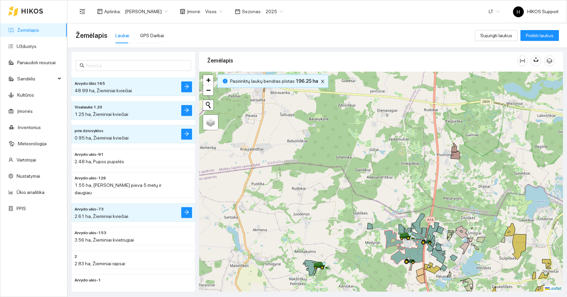
drag, startPoint x: 436, startPoint y: 261, endPoint x: 371, endPoint y: 193, distance: 94.4
click at [371, 194] on div at bounding box center [381, 182] width 364 height 220
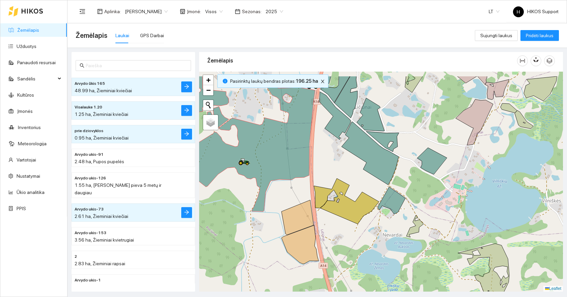
drag, startPoint x: 327, startPoint y: 126, endPoint x: 387, endPoint y: 214, distance: 106.2
click at [387, 214] on div at bounding box center [381, 182] width 364 height 220
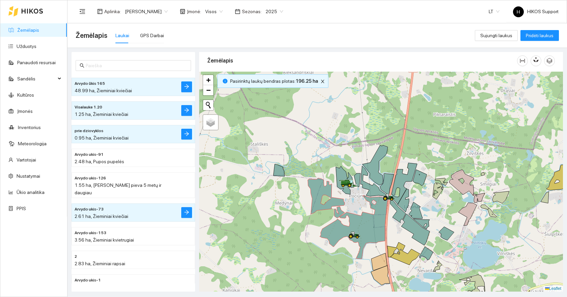
drag, startPoint x: 445, startPoint y: 258, endPoint x: 439, endPoint y: 207, distance: 51.4
click at [439, 207] on div at bounding box center [381, 182] width 364 height 220
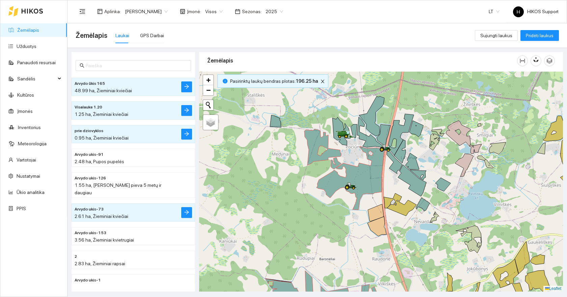
drag, startPoint x: 436, startPoint y: 230, endPoint x: 436, endPoint y: 183, distance: 46.6
click at [436, 183] on div at bounding box center [381, 182] width 364 height 220
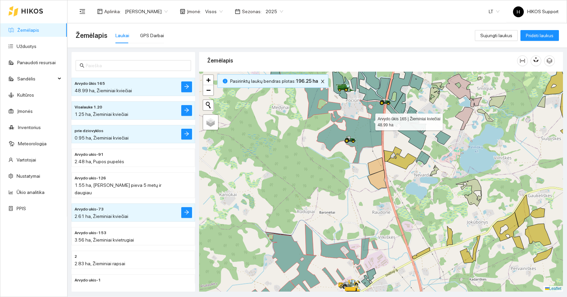
drag, startPoint x: 369, startPoint y: 120, endPoint x: 379, endPoint y: 162, distance: 43.0
click at [379, 162] on icon at bounding box center [351, 131] width 68 height 63
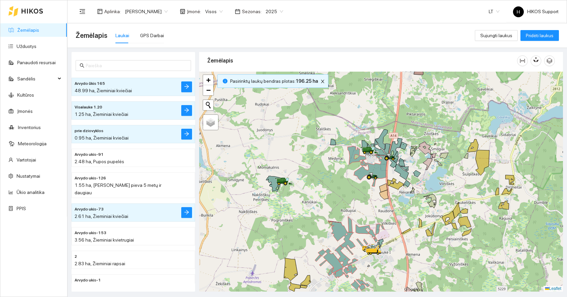
drag, startPoint x: 371, startPoint y: 208, endPoint x: 369, endPoint y: 180, distance: 27.4
click at [370, 179] on div at bounding box center [381, 182] width 364 height 220
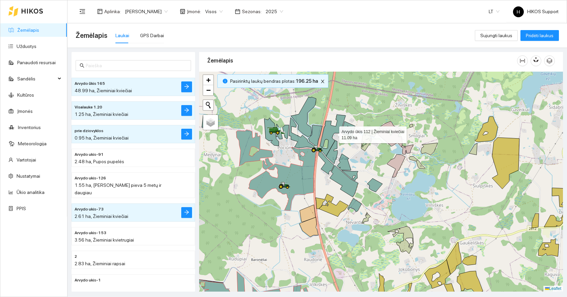
click at [333, 133] on icon at bounding box center [332, 135] width 26 height 42
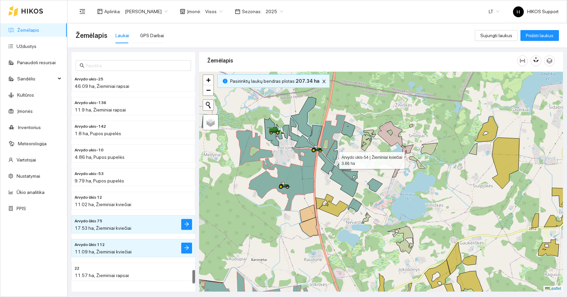
click at [332, 156] on icon at bounding box center [331, 151] width 11 height 23
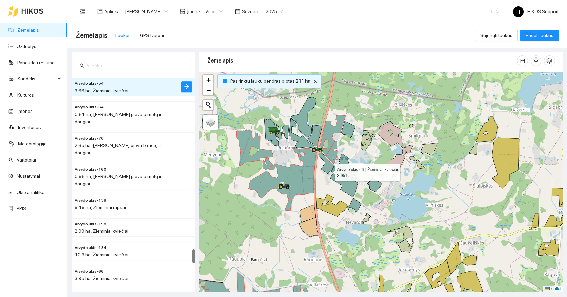
click at [329, 171] on icon at bounding box center [327, 163] width 16 height 24
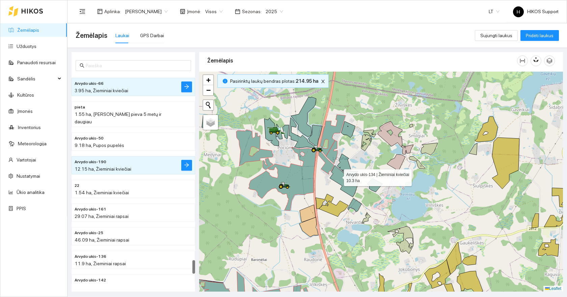
click at [339, 176] on icon at bounding box center [344, 180] width 28 height 31
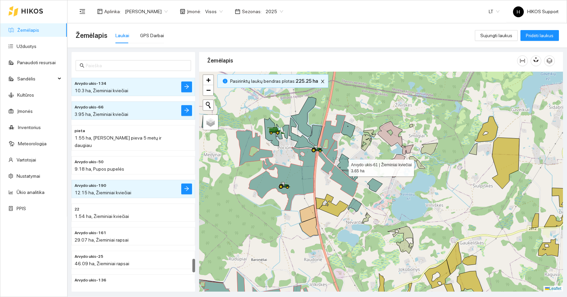
click at [343, 166] on icon at bounding box center [344, 162] width 14 height 17
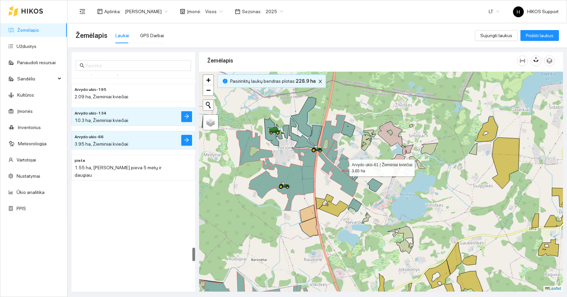
scroll to position [2599, 0]
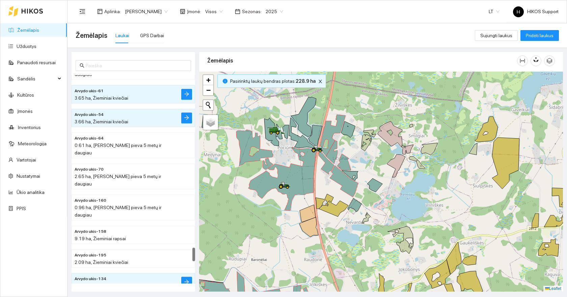
click at [354, 177] on div at bounding box center [381, 182] width 364 height 220
click at [353, 174] on icon at bounding box center [350, 176] width 16 height 10
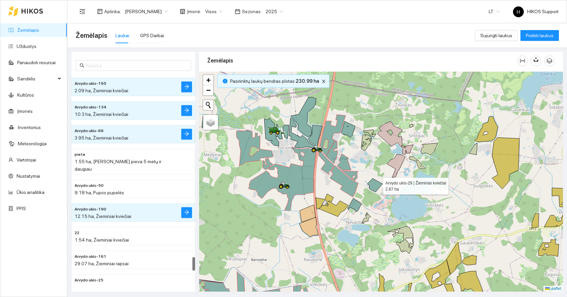
click at [372, 184] on icon at bounding box center [374, 185] width 15 height 14
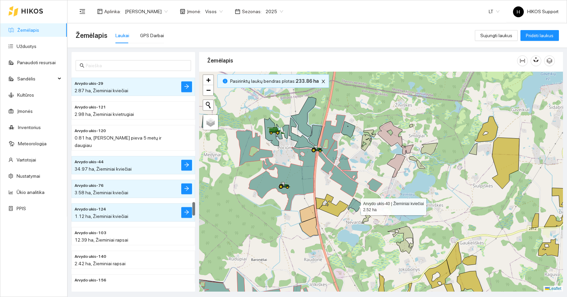
click at [353, 203] on icon at bounding box center [355, 205] width 14 height 14
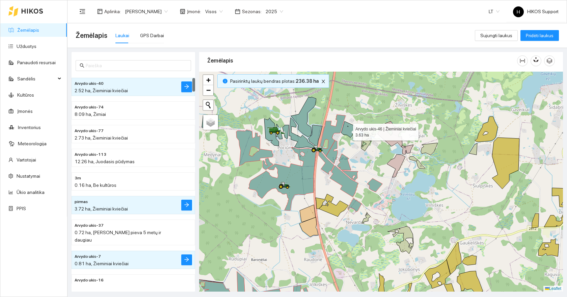
click at [347, 130] on icon at bounding box center [348, 129] width 14 height 16
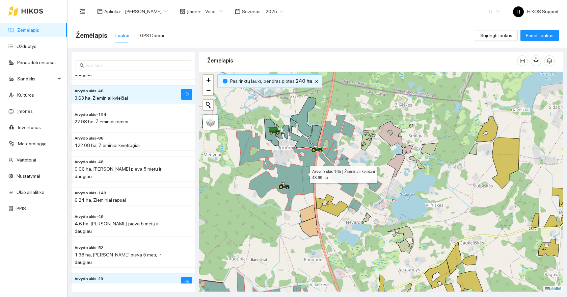
click at [300, 173] on icon at bounding box center [283, 178] width 68 height 63
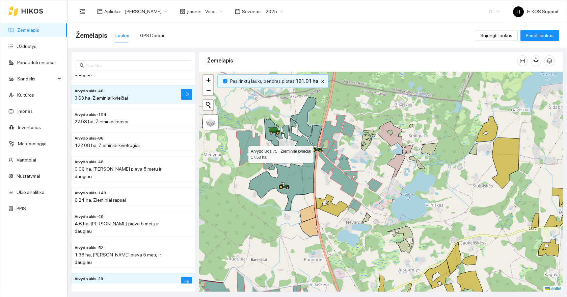
click at [242, 152] on icon at bounding box center [254, 148] width 37 height 36
click at [321, 82] on icon "close" at bounding box center [323, 81] width 5 height 5
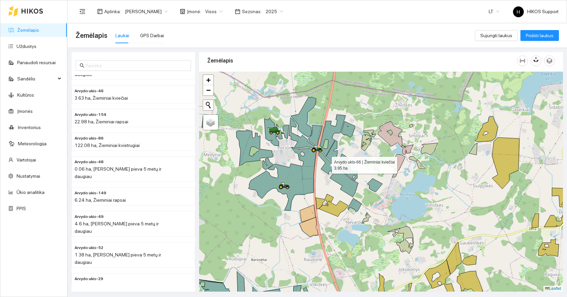
click at [326, 163] on icon at bounding box center [327, 163] width 16 height 24
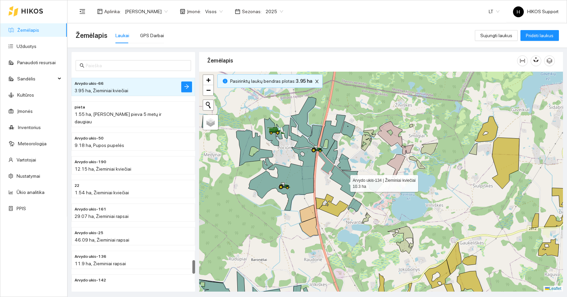
click at [342, 179] on icon at bounding box center [344, 180] width 28 height 31
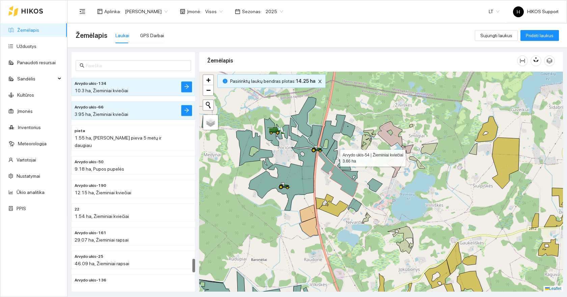
click at [334, 156] on icon at bounding box center [331, 151] width 11 height 23
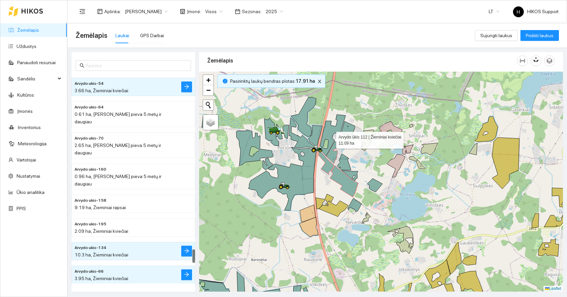
click at [330, 138] on icon at bounding box center [332, 135] width 26 height 42
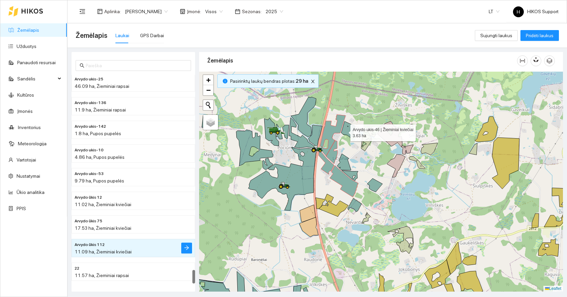
click at [344, 131] on icon at bounding box center [348, 129] width 14 height 16
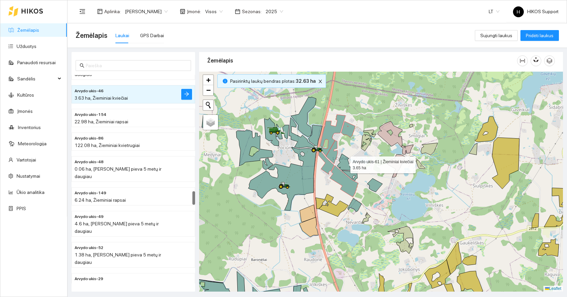
click at [341, 163] on icon at bounding box center [344, 162] width 14 height 17
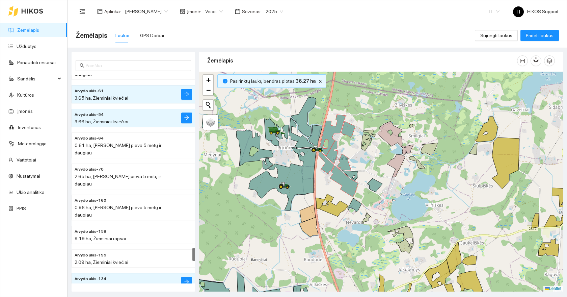
click at [350, 171] on icon at bounding box center [350, 176] width 16 height 10
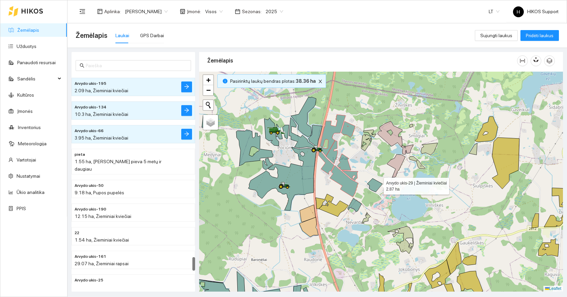
click at [376, 184] on icon at bounding box center [374, 185] width 15 height 14
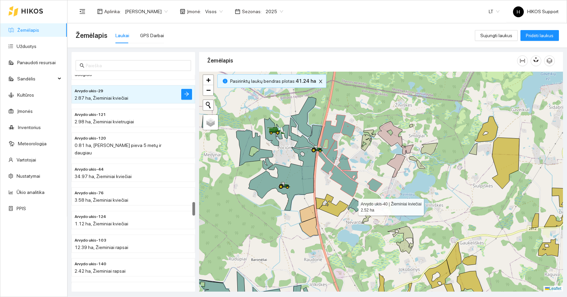
click at [353, 205] on icon at bounding box center [355, 205] width 14 height 14
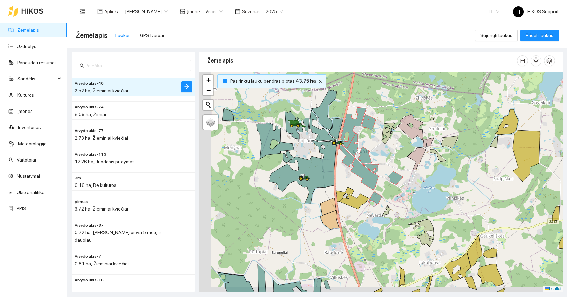
drag, startPoint x: 377, startPoint y: 161, endPoint x: 420, endPoint y: 148, distance: 44.7
click at [420, 148] on div at bounding box center [381, 182] width 364 height 220
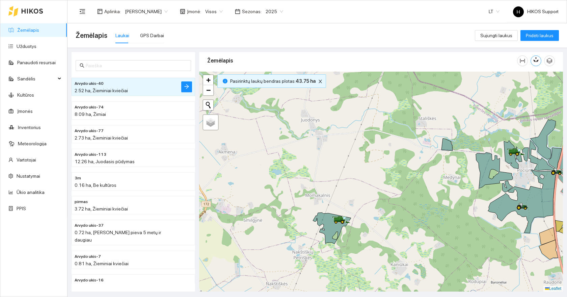
click at [537, 61] on icon "button" at bounding box center [538, 60] width 4 height 6
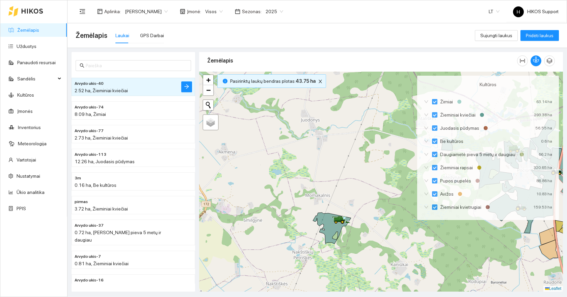
click at [375, 143] on div at bounding box center [381, 182] width 364 height 220
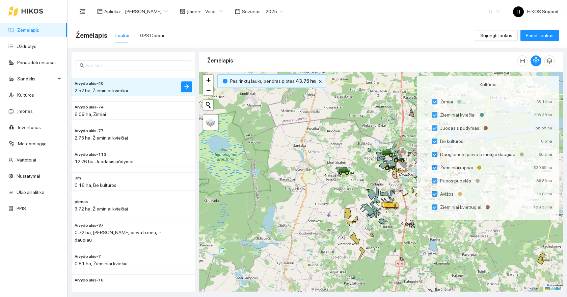
drag, startPoint x: 389, startPoint y: 181, endPoint x: 345, endPoint y: 185, distance: 43.8
click at [345, 185] on div at bounding box center [381, 182] width 364 height 220
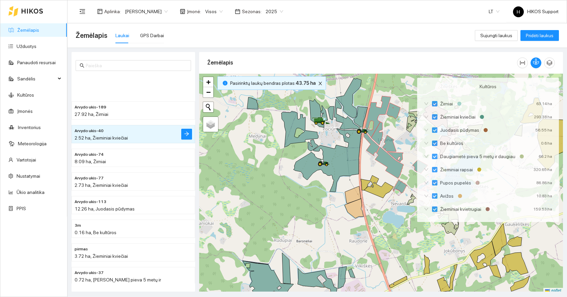
scroll to position [2, 0]
